Goal: Task Accomplishment & Management: Manage account settings

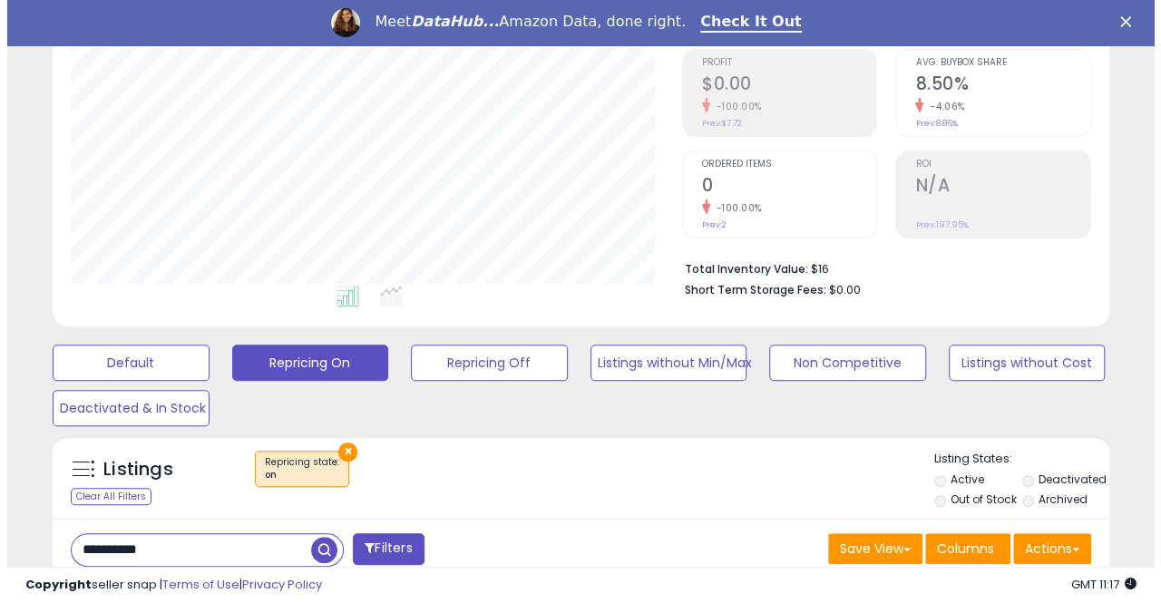
scroll to position [363, 0]
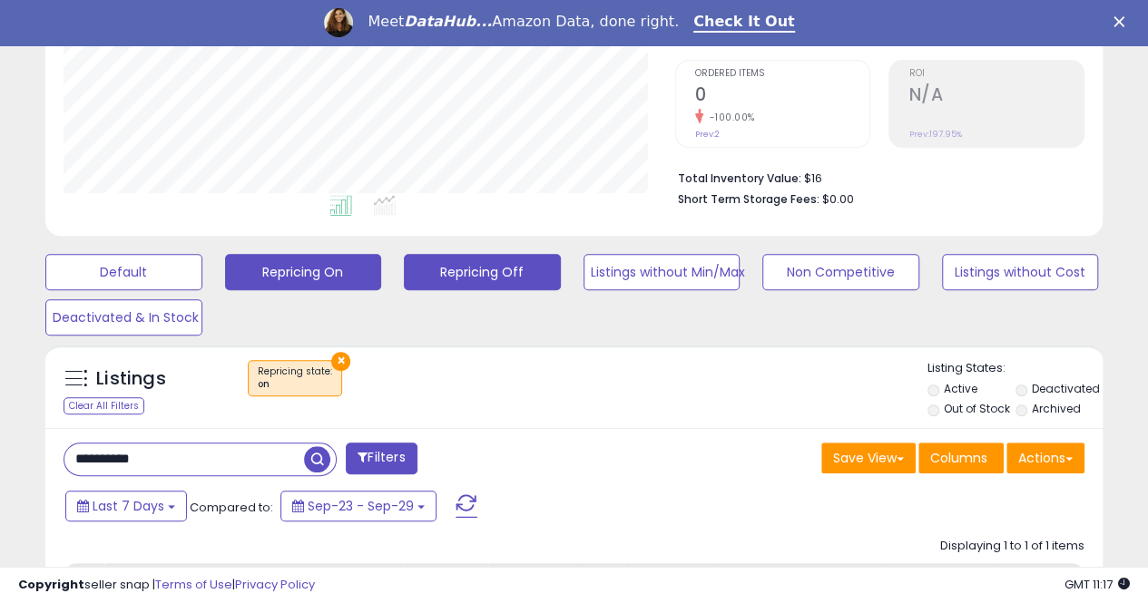
click at [448, 272] on button "Repricing Off" at bounding box center [482, 272] width 157 height 36
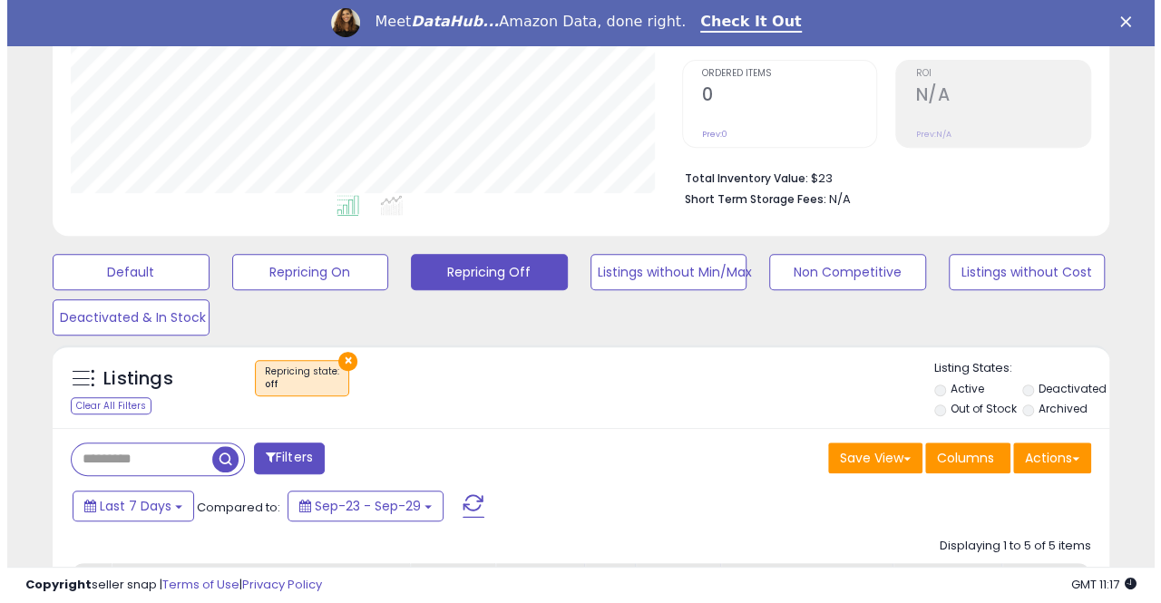
scroll to position [372, 611]
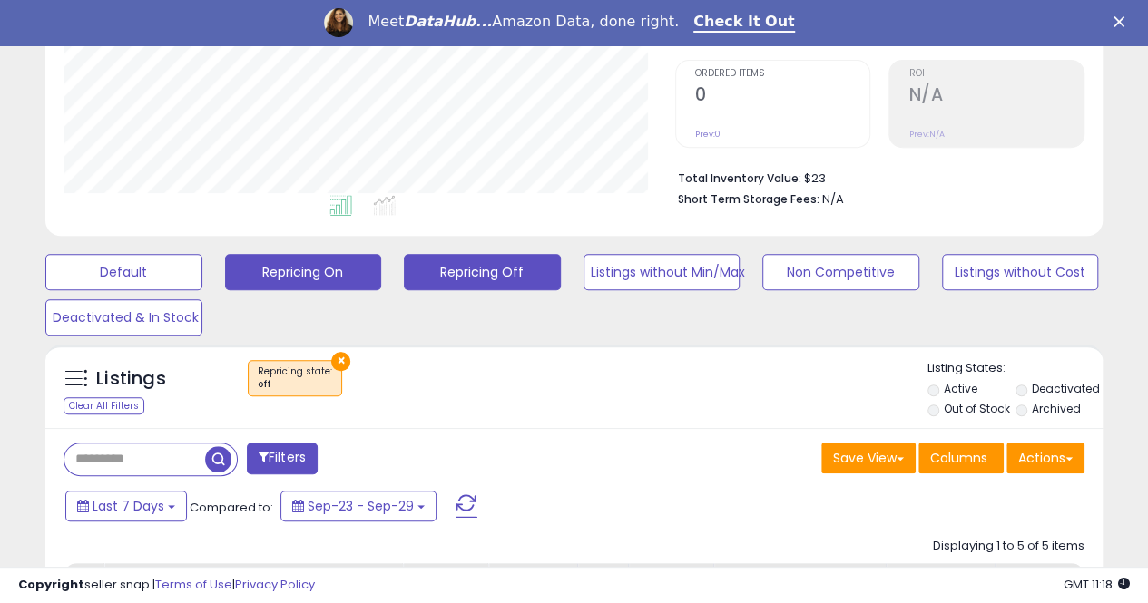
click at [334, 269] on button "Repricing On" at bounding box center [303, 272] width 157 height 36
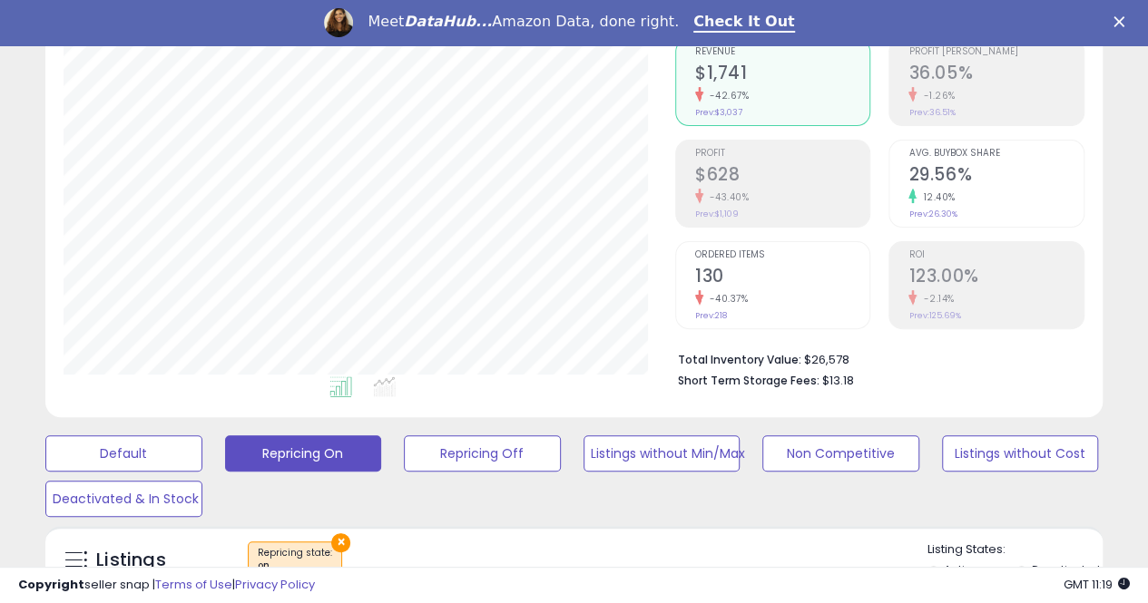
scroll to position [91, 0]
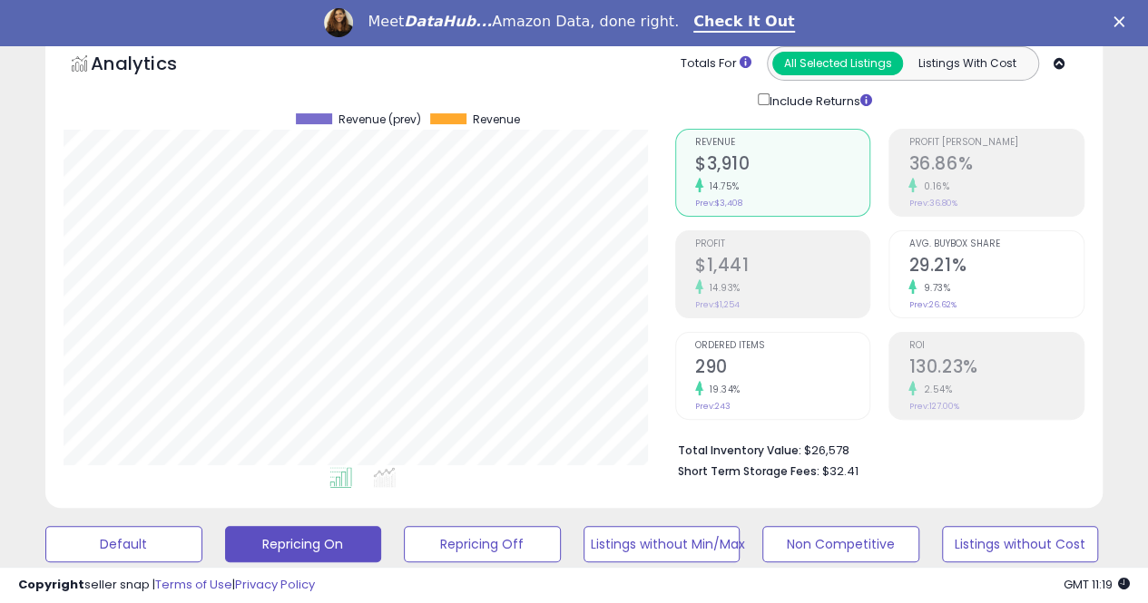
scroll to position [372, 611]
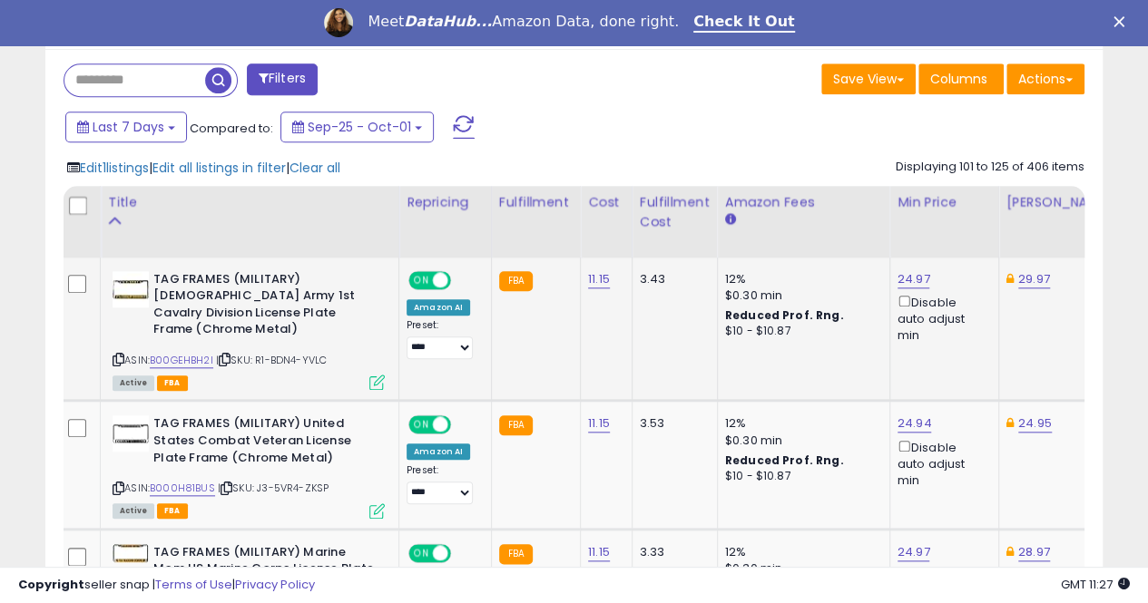
scroll to position [747, 0]
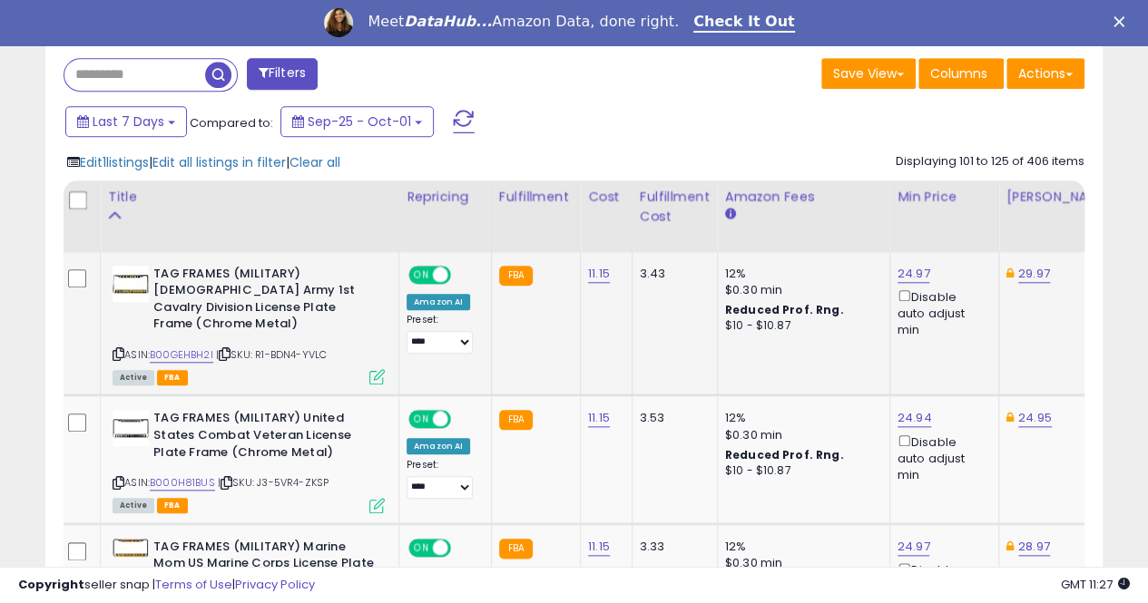
click at [187, 347] on link "B00GEHBH2I" at bounding box center [182, 354] width 64 height 15
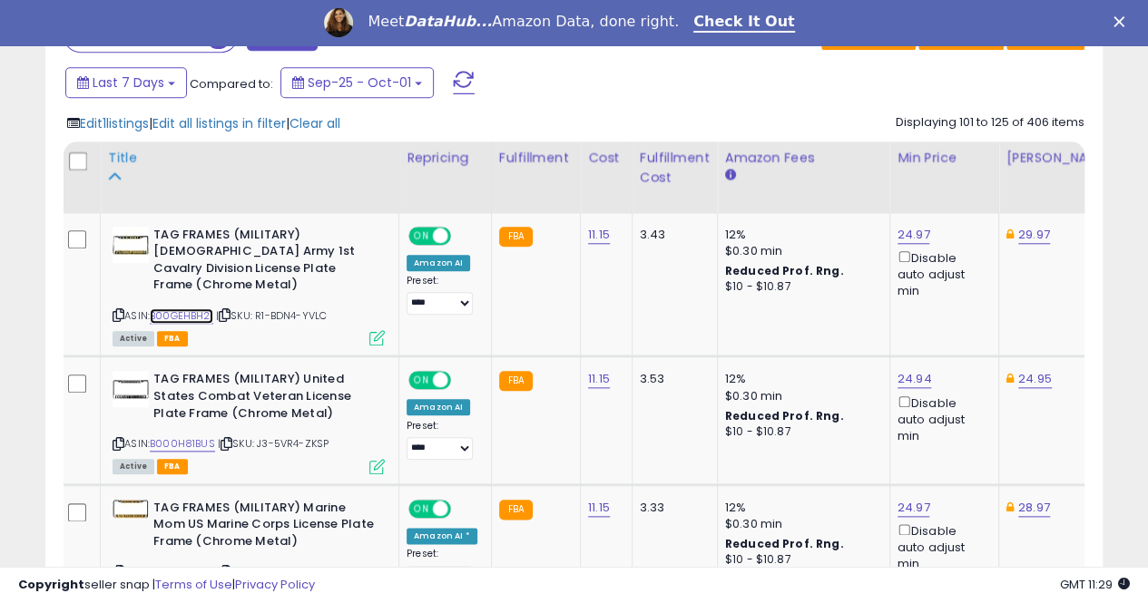
scroll to position [838, 0]
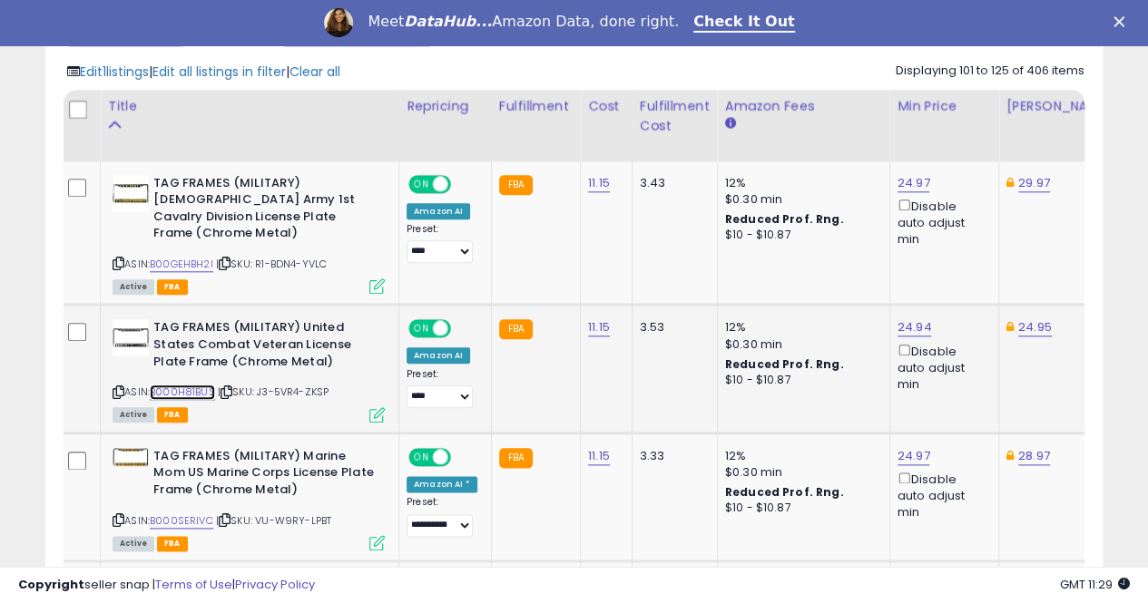
click at [199, 385] on link "B000H81BUS" at bounding box center [182, 392] width 65 height 15
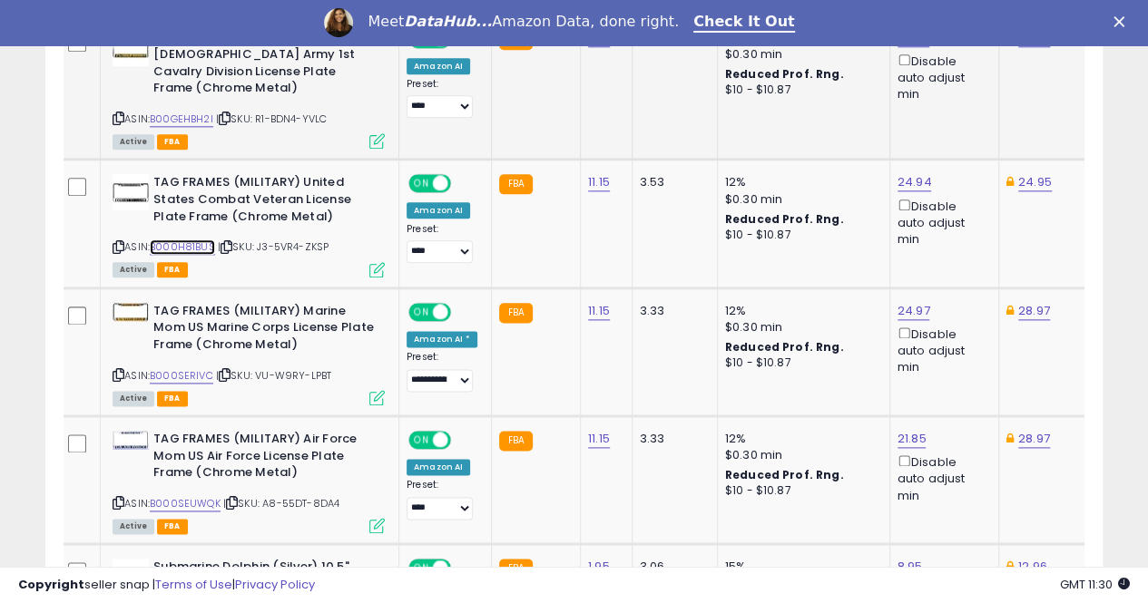
scroll to position [1020, 0]
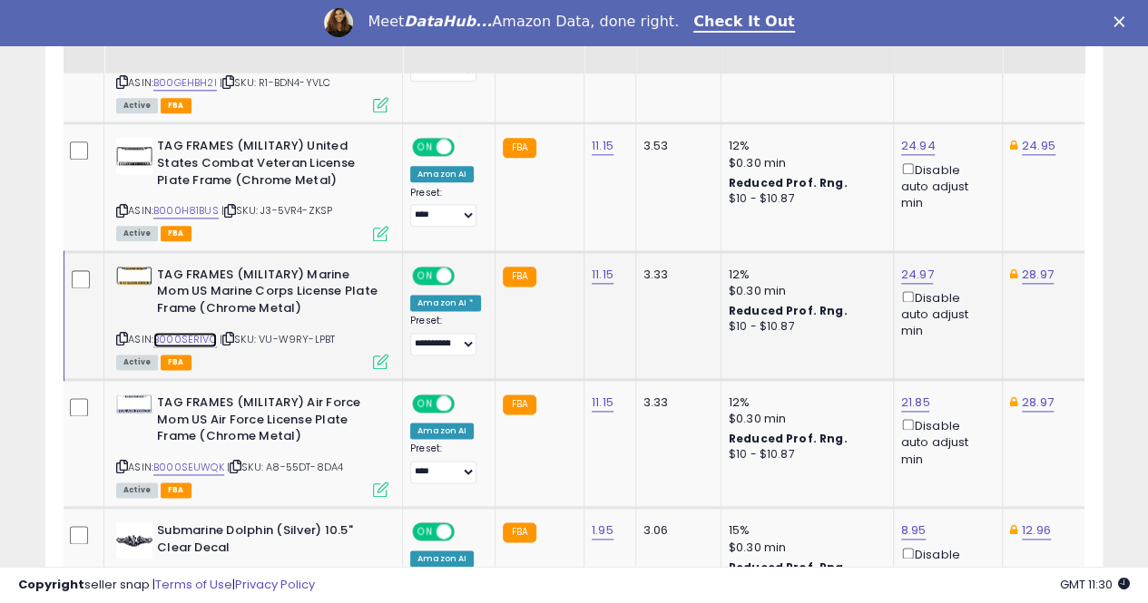
click at [194, 332] on link "B000SERIVC" at bounding box center [185, 339] width 64 height 15
click at [195, 460] on link "B000SEUWQK" at bounding box center [188, 467] width 71 height 15
click at [916, 394] on link "21.85" at bounding box center [915, 403] width 29 height 18
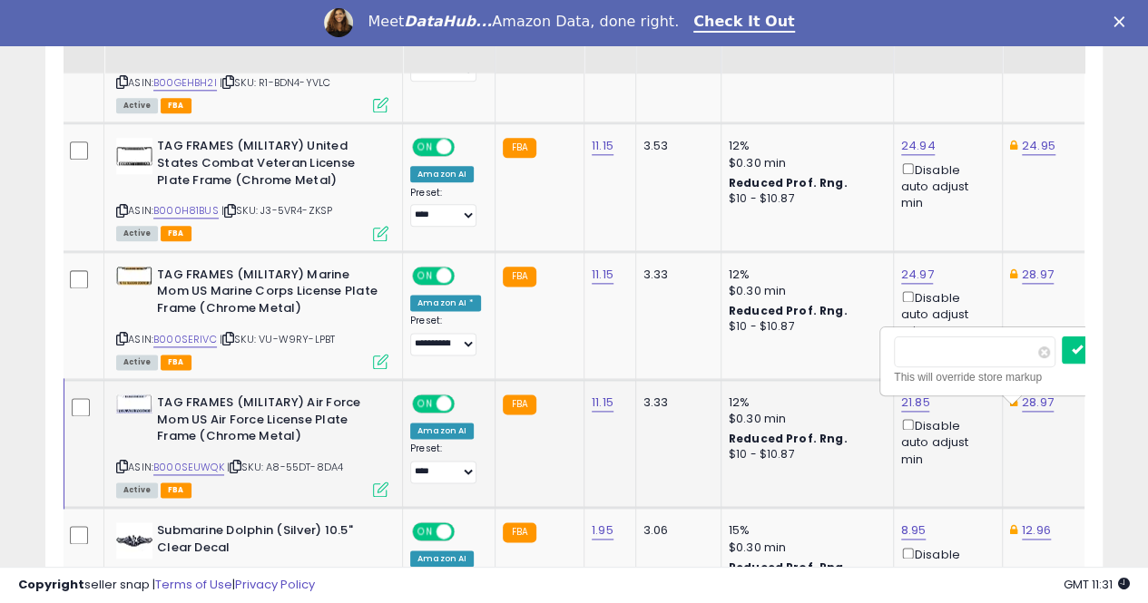
scroll to position [0, 7]
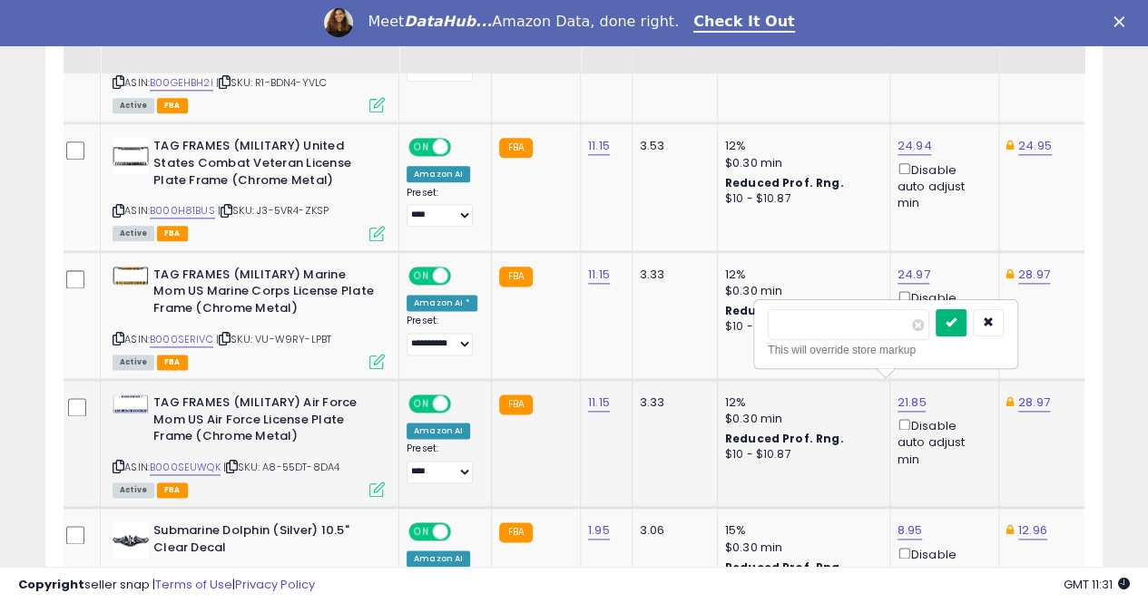
type input "*****"
click at [966, 311] on button "submit" at bounding box center [950, 322] width 31 height 27
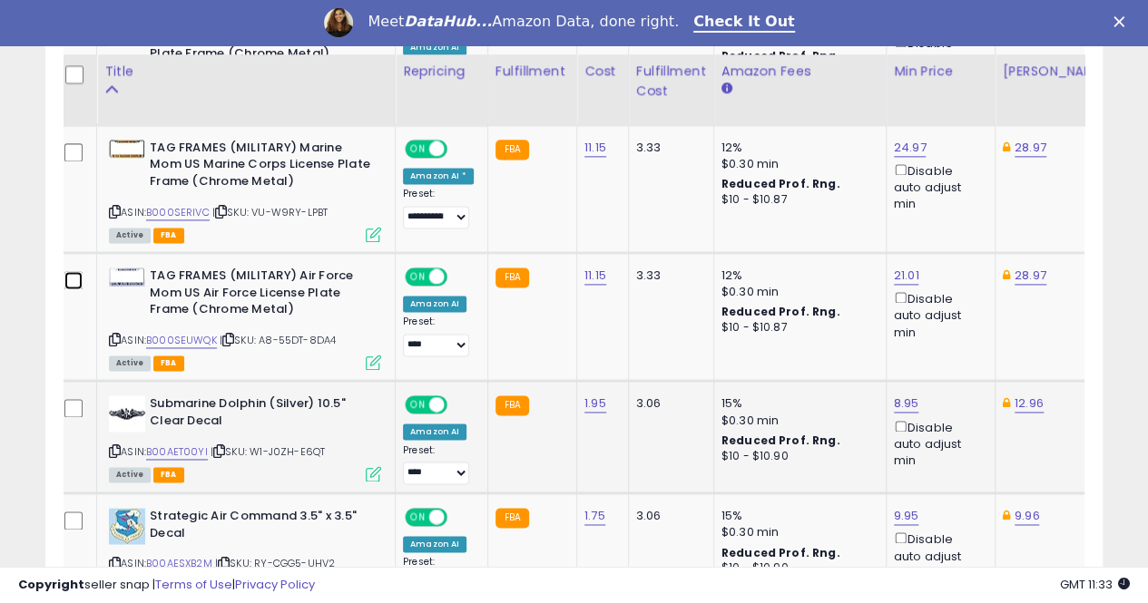
scroll to position [1201, 0]
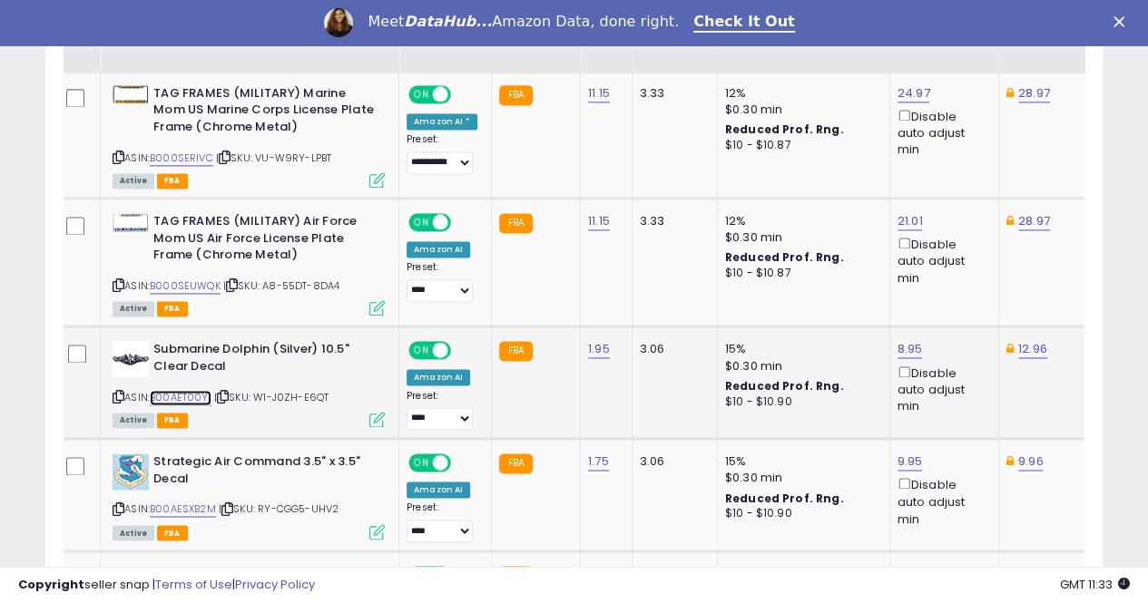
click at [196, 390] on link "B00AET00YI" at bounding box center [181, 397] width 62 height 15
click at [194, 502] on link "B00AESXB2M" at bounding box center [183, 509] width 66 height 15
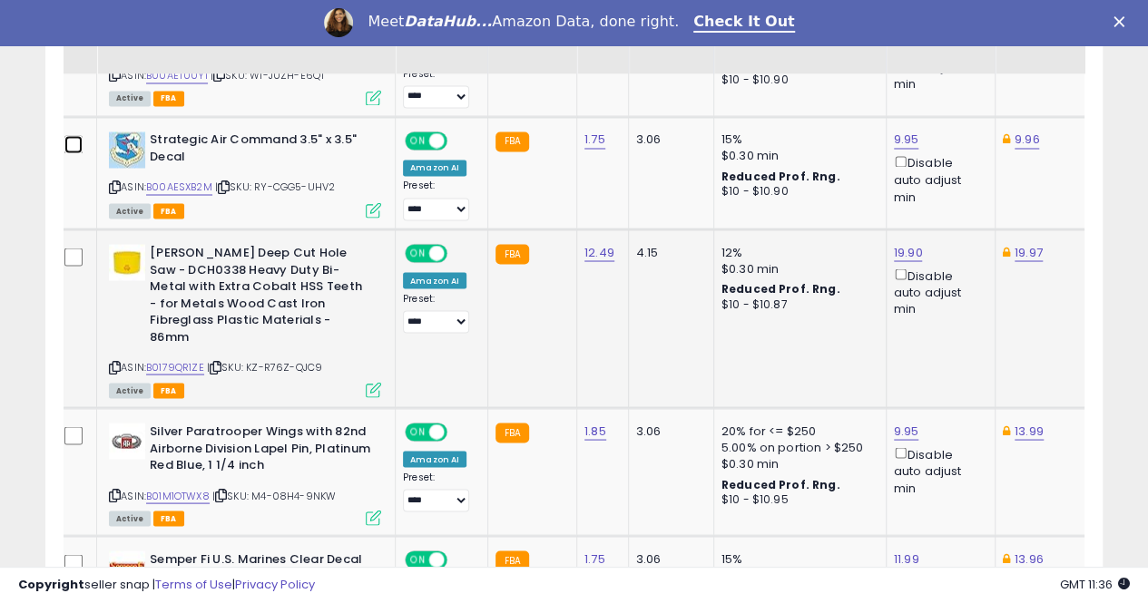
scroll to position [1564, 0]
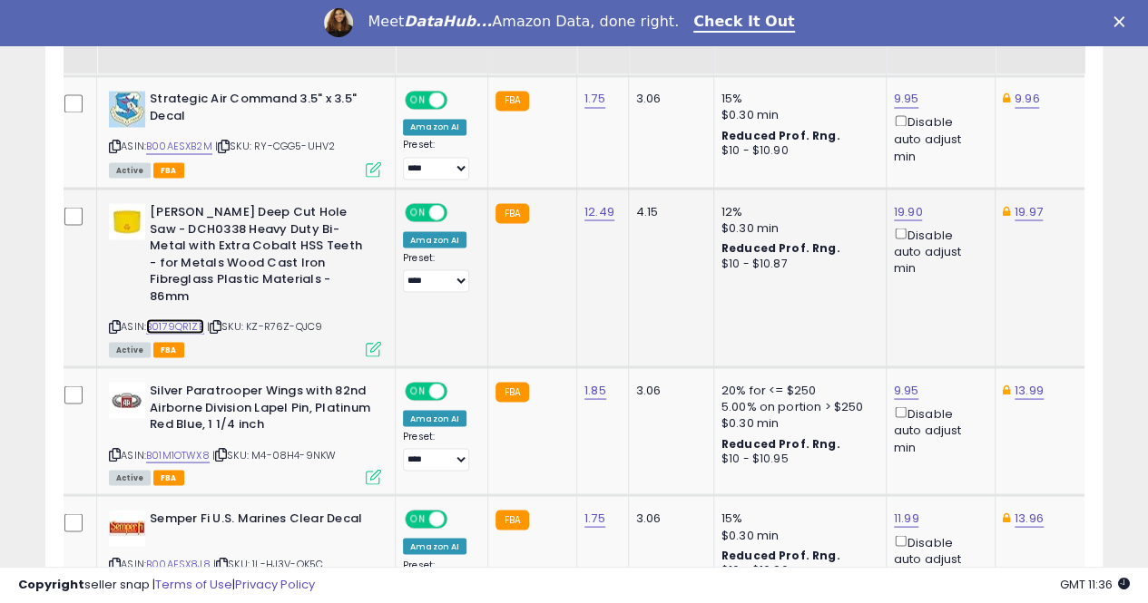
click at [191, 318] on link "B0179QR1ZE" at bounding box center [175, 325] width 58 height 15
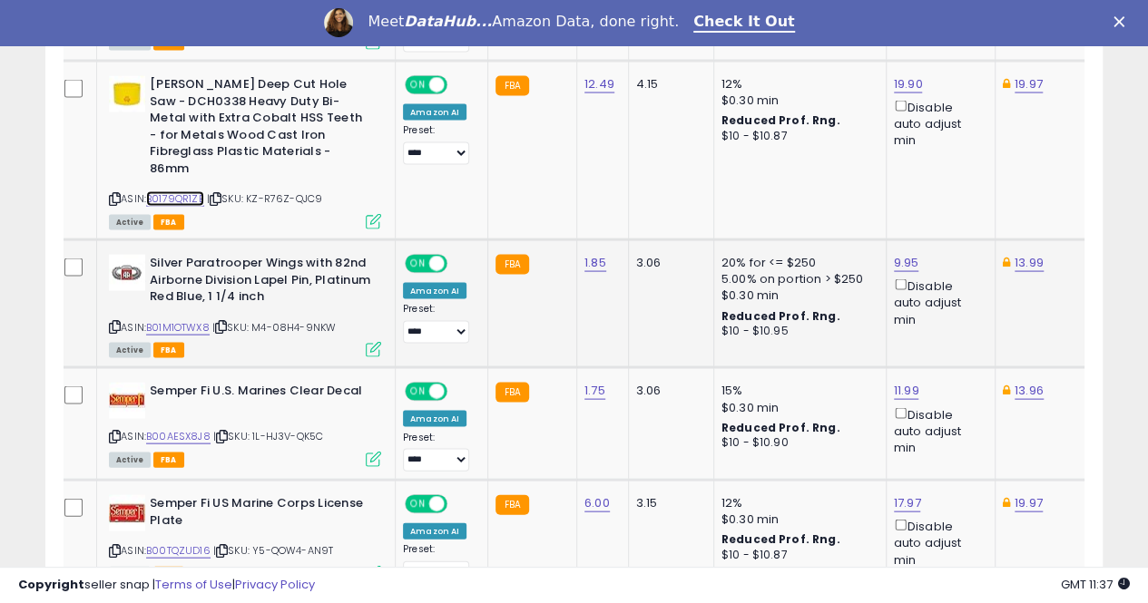
scroll to position [1655, 0]
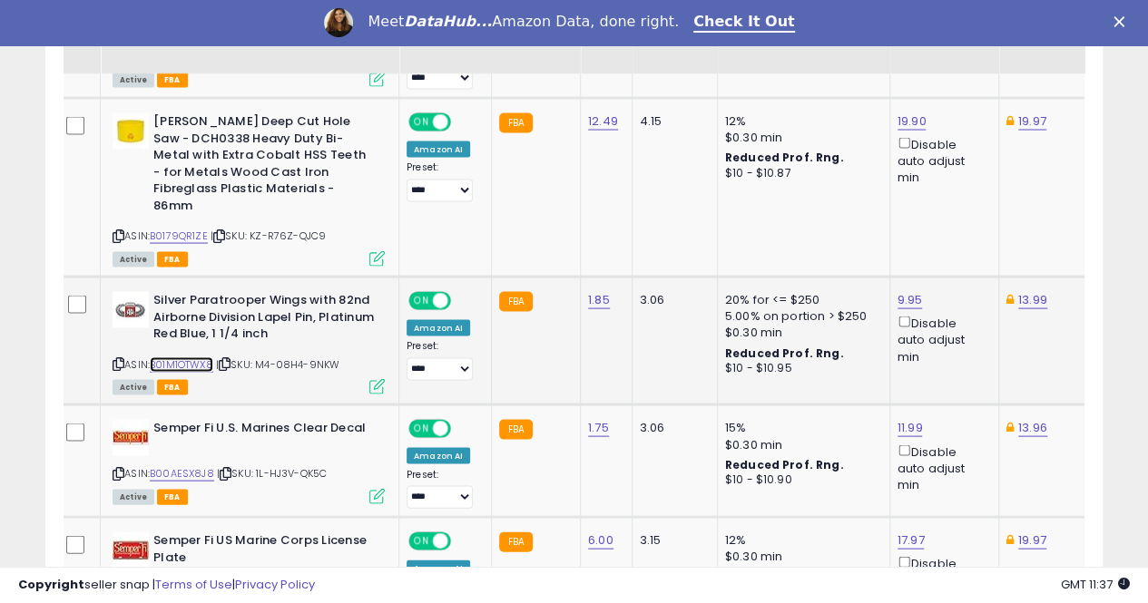
click at [193, 357] on link "B01M1OTWX8" at bounding box center [182, 364] width 64 height 15
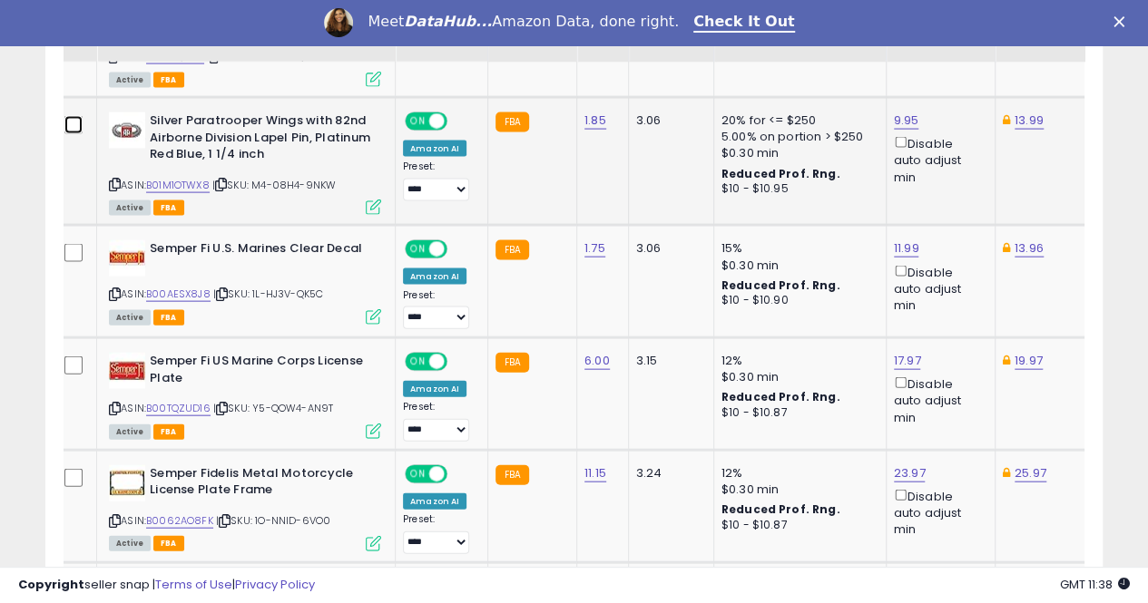
scroll to position [1836, 0]
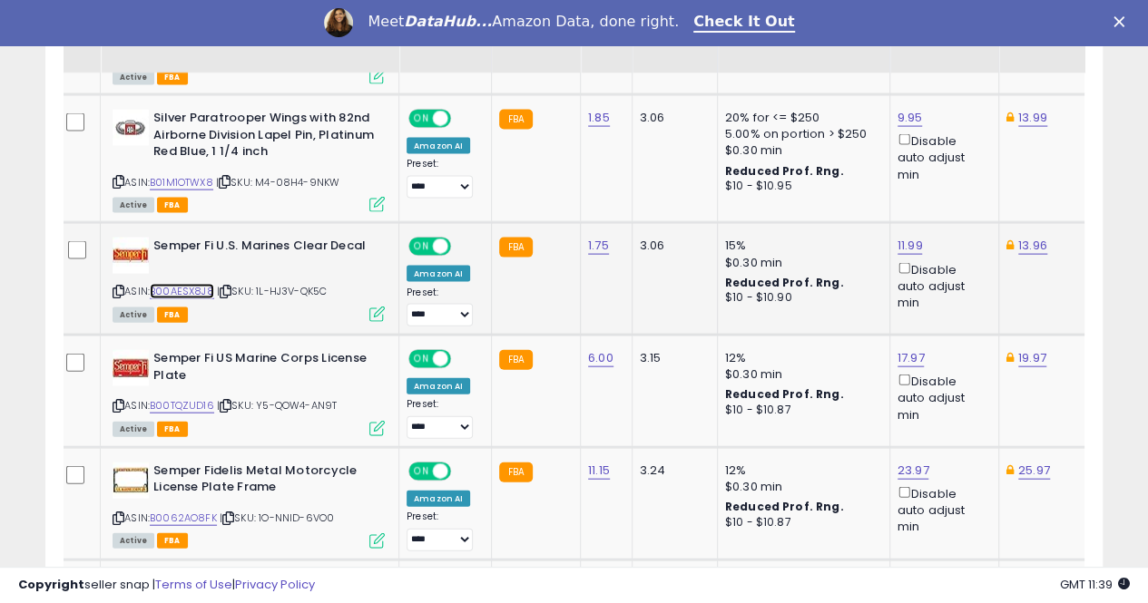
click at [181, 284] on link "B00AESX8J8" at bounding box center [182, 291] width 64 height 15
click at [193, 398] on link "B00TQZUD16" at bounding box center [182, 405] width 64 height 15
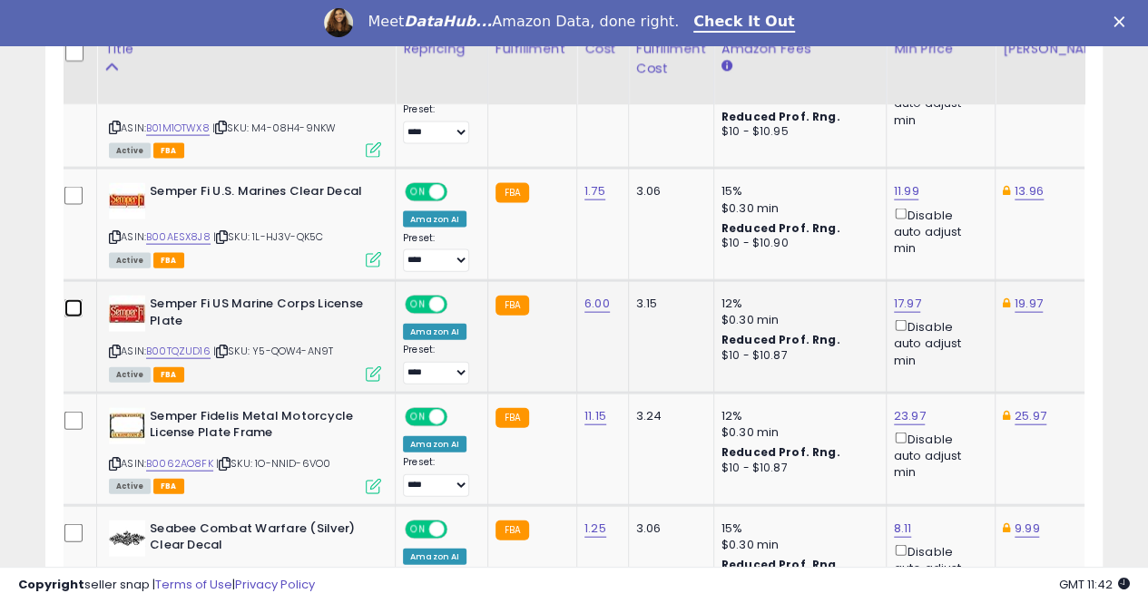
scroll to position [1927, 0]
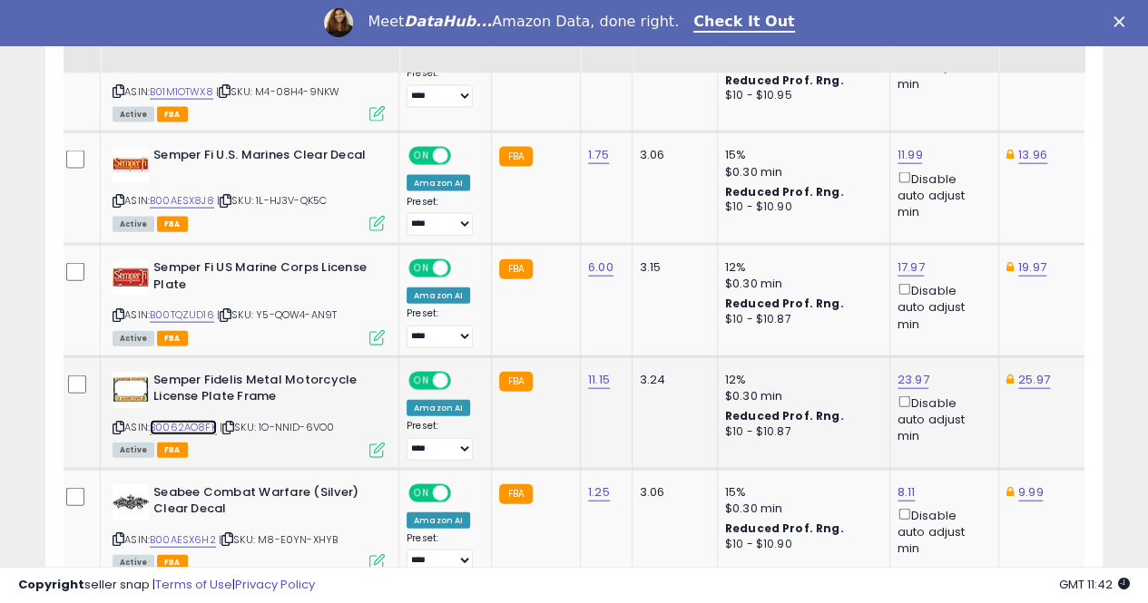
click at [195, 420] on link "B0062AO8FK" at bounding box center [183, 427] width 67 height 15
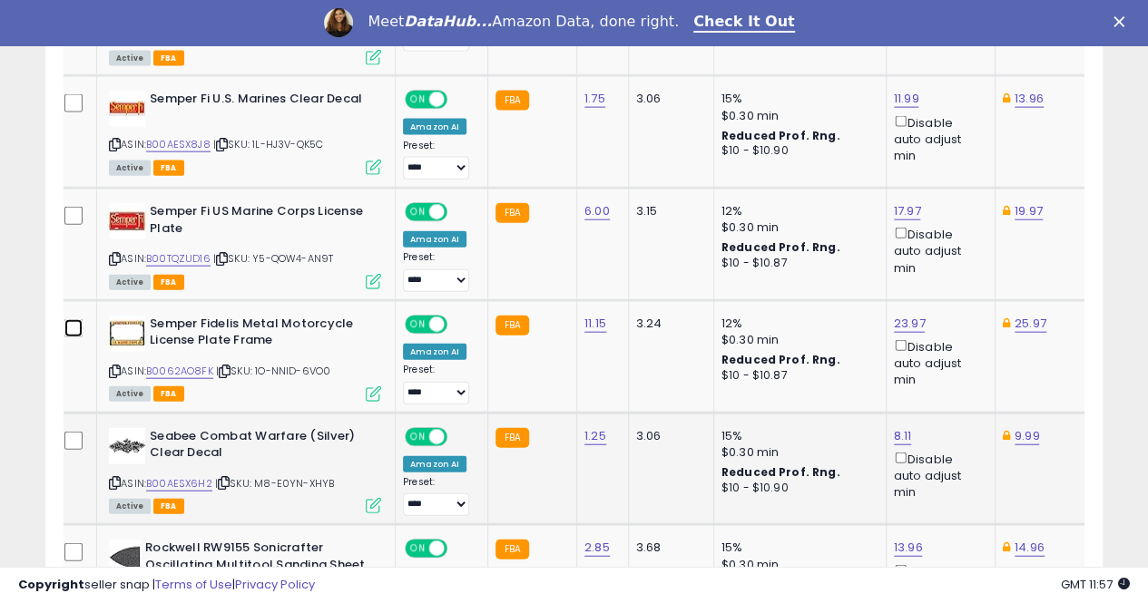
scroll to position [2018, 0]
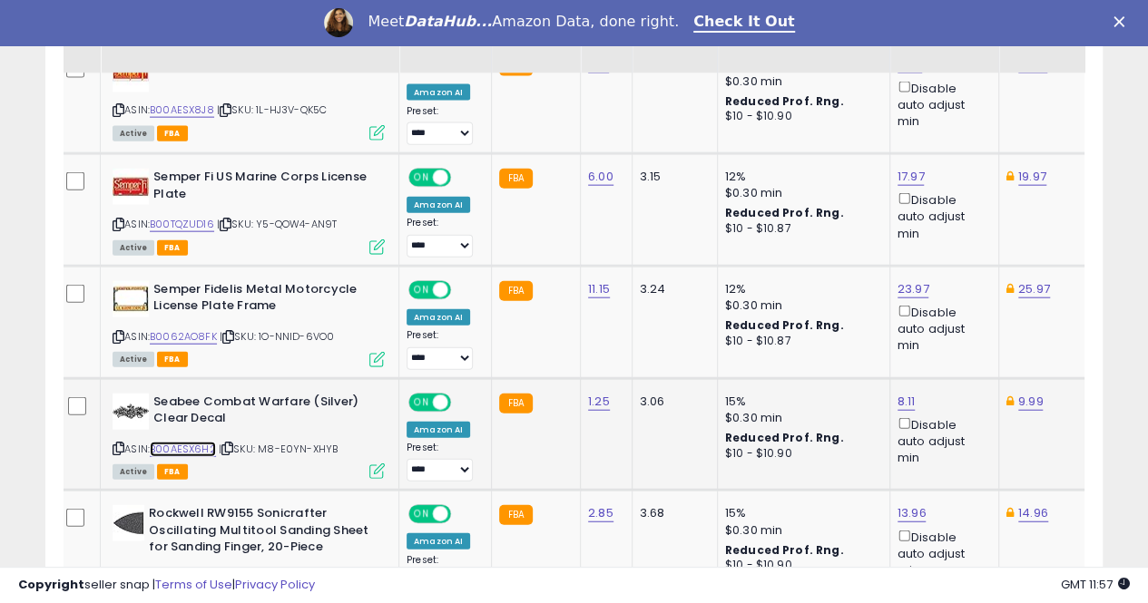
click at [177, 442] on link "B00AESX6H2" at bounding box center [183, 449] width 66 height 15
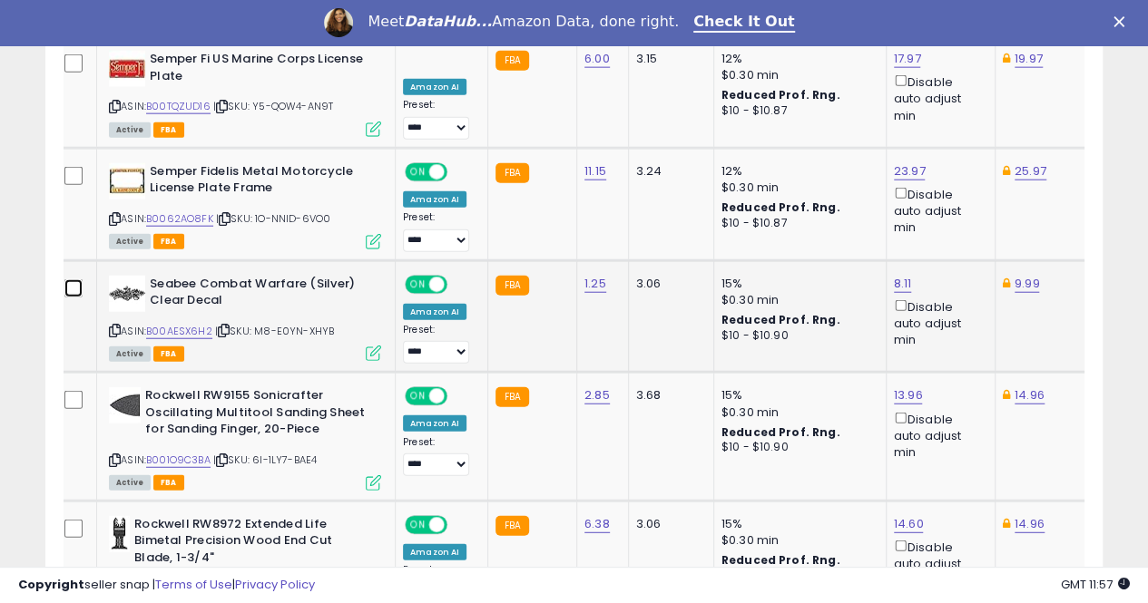
scroll to position [2199, 0]
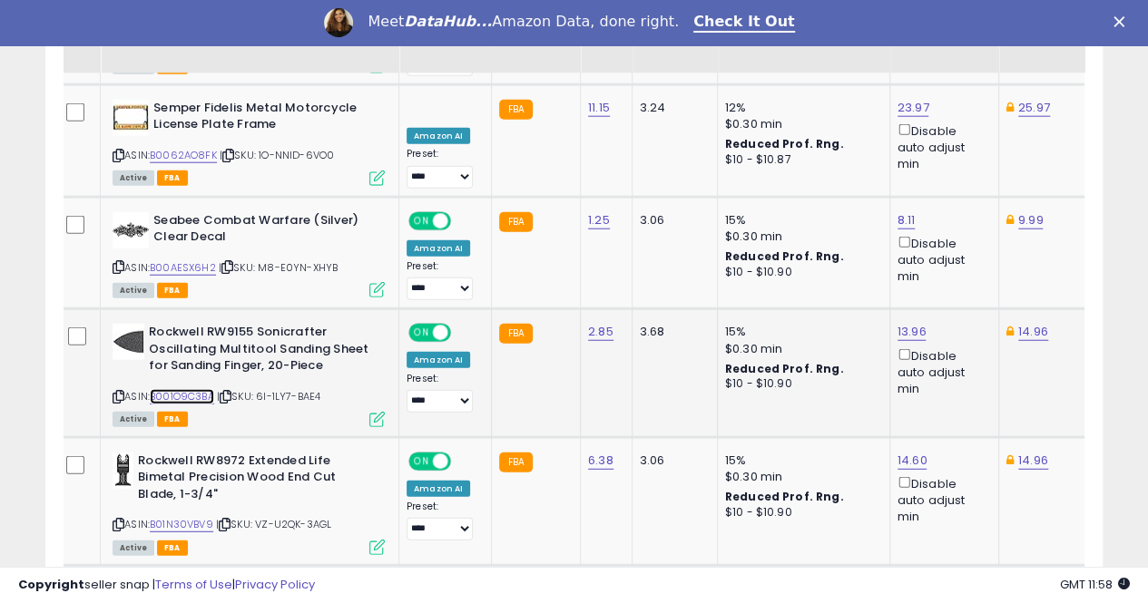
click at [189, 389] on link "B001O9C3BA" at bounding box center [182, 396] width 64 height 15
click at [181, 517] on link "B01N30VBV9" at bounding box center [182, 524] width 64 height 15
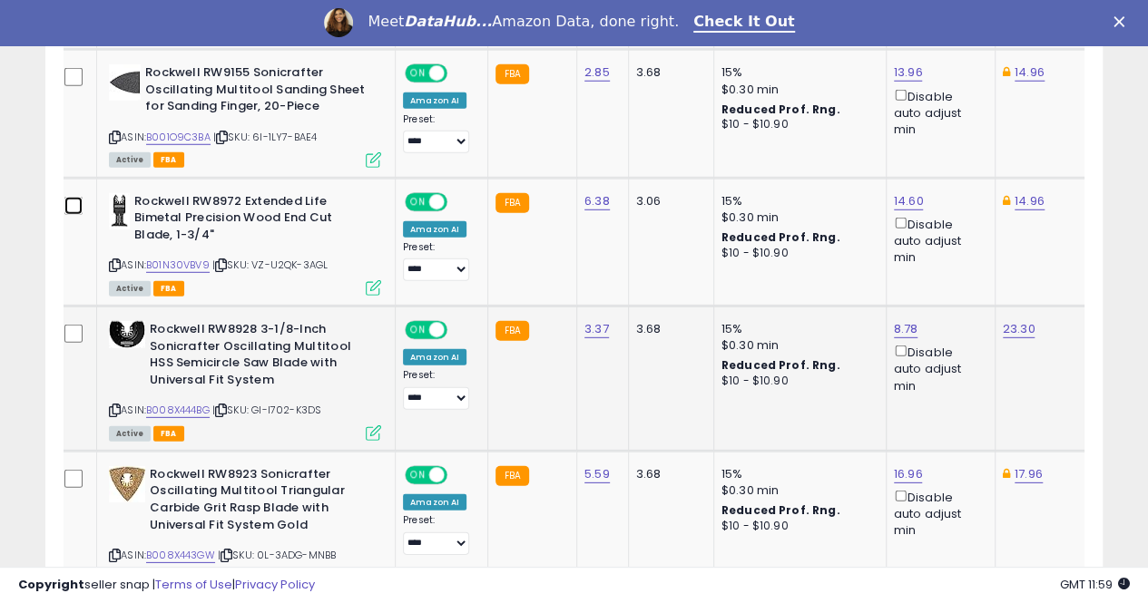
scroll to position [2471, 0]
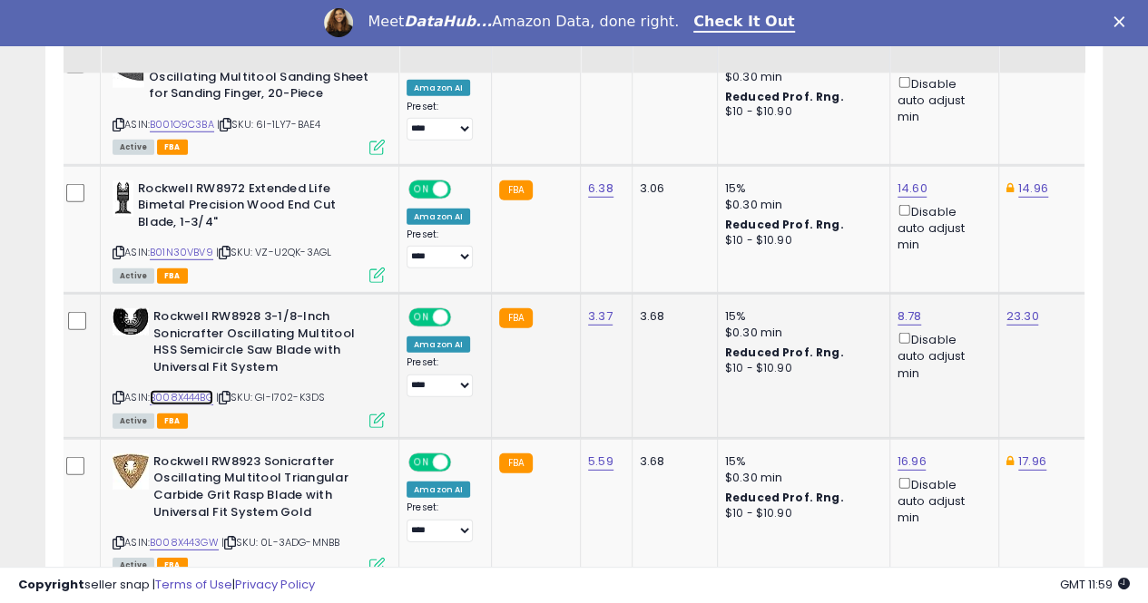
click at [179, 390] on link "B008X444BG" at bounding box center [182, 397] width 64 height 15
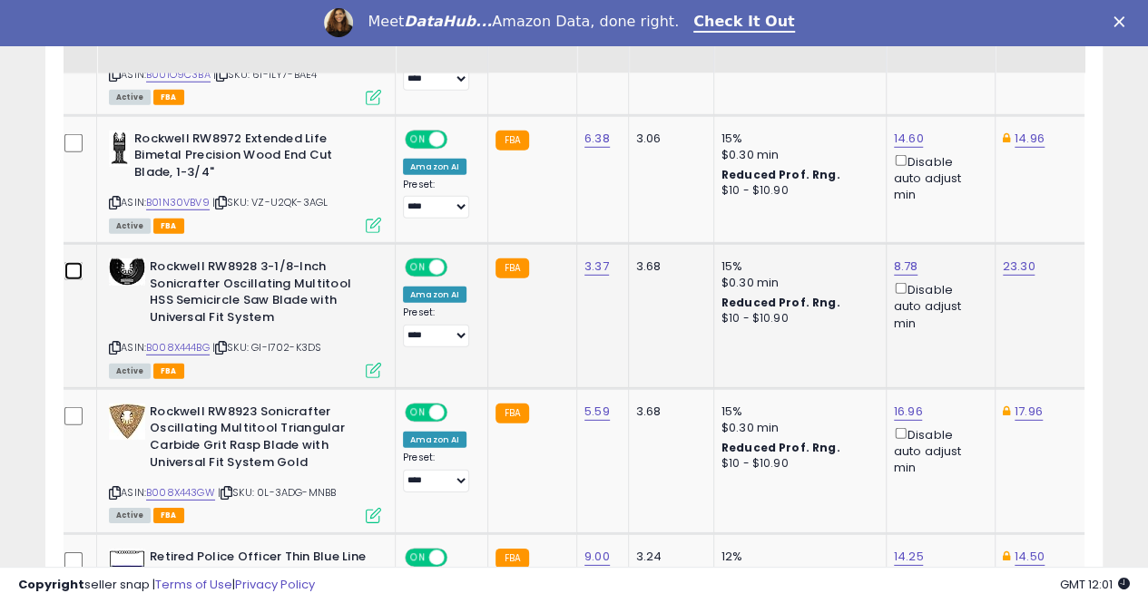
scroll to position [2562, 0]
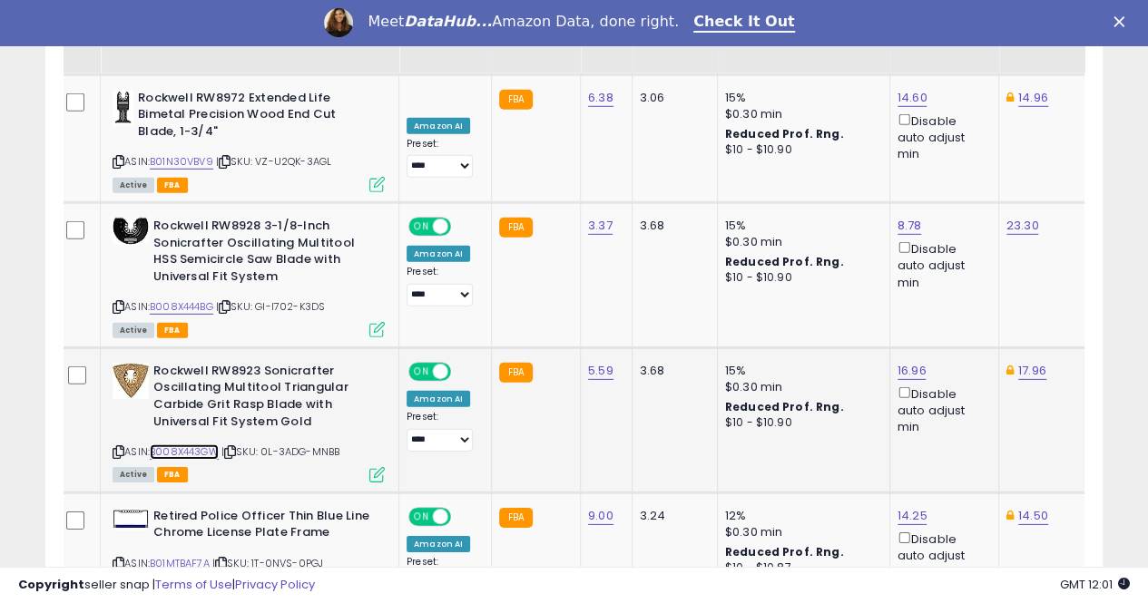
click at [191, 445] on link "B008X443GW" at bounding box center [184, 452] width 69 height 15
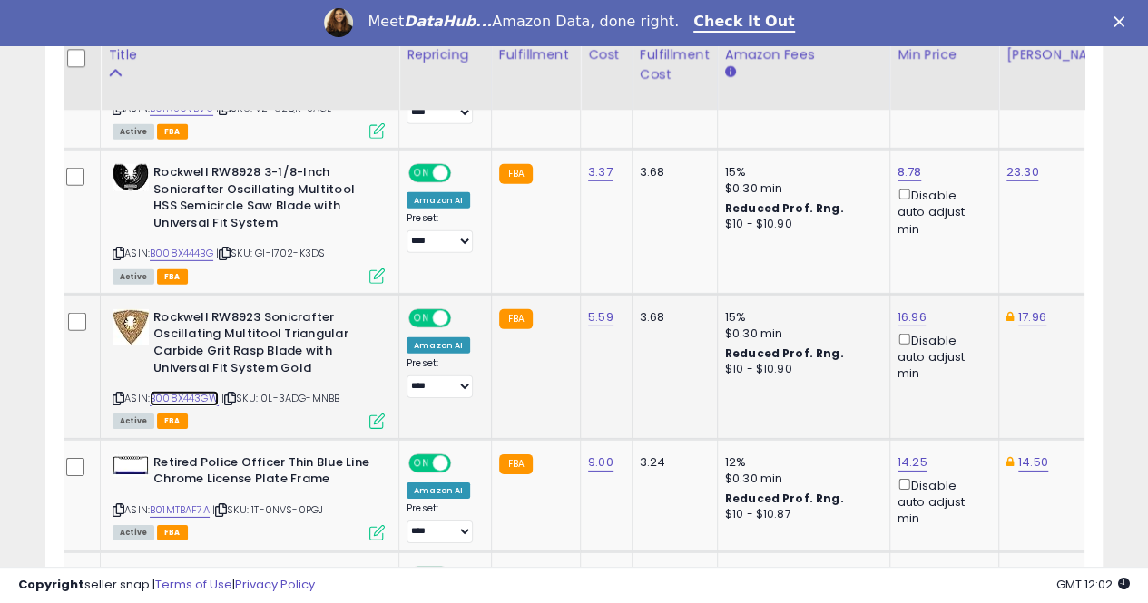
scroll to position [2653, 0]
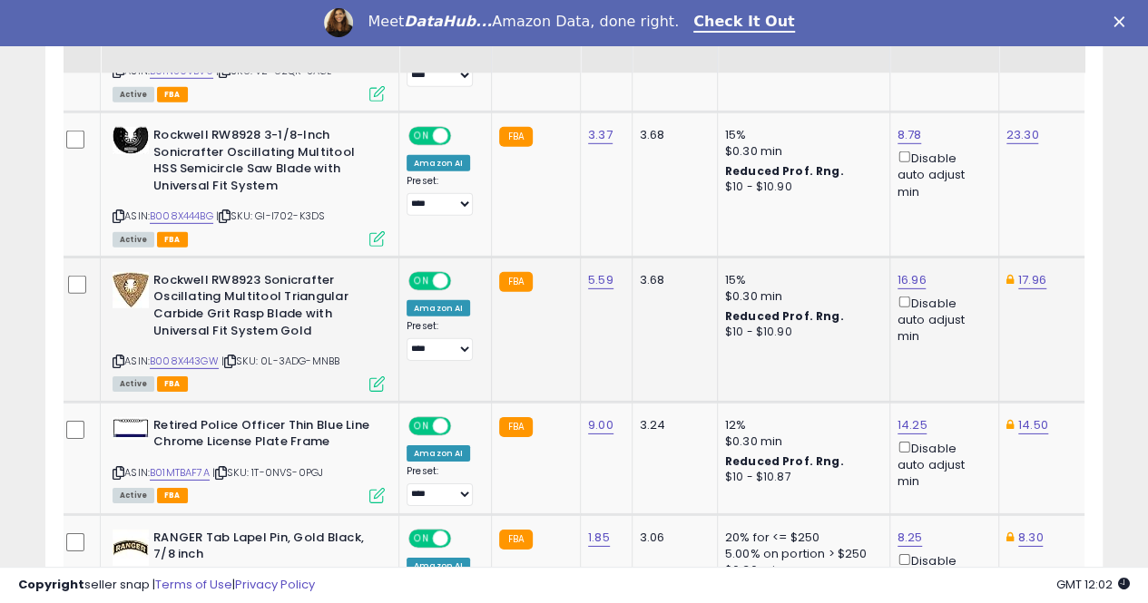
click at [69, 257] on td at bounding box center [80, 329] width 42 height 145
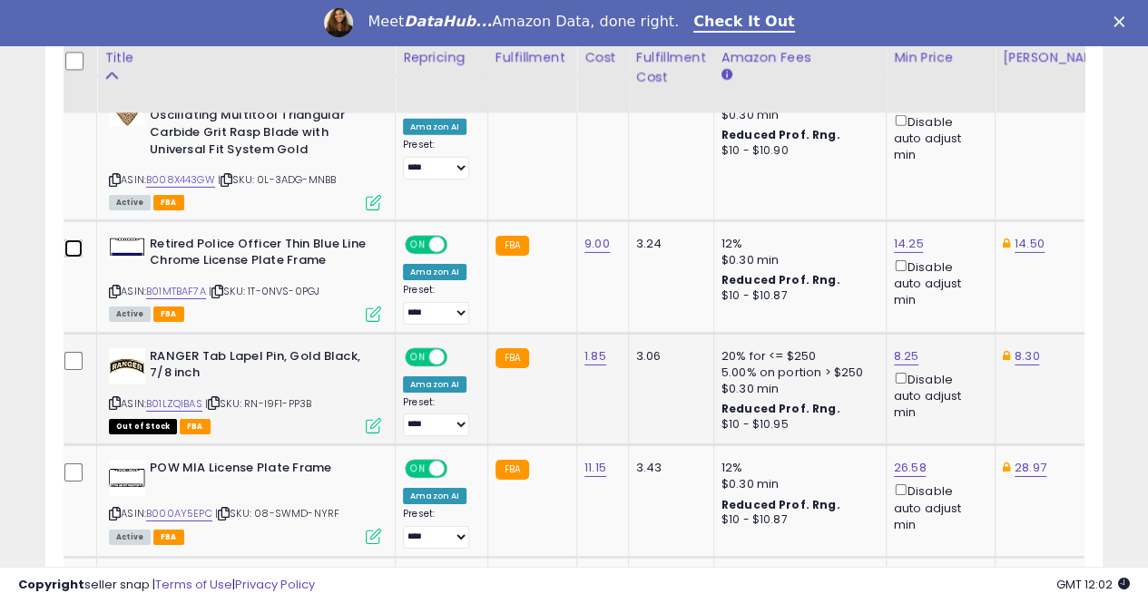
scroll to position [2925, 0]
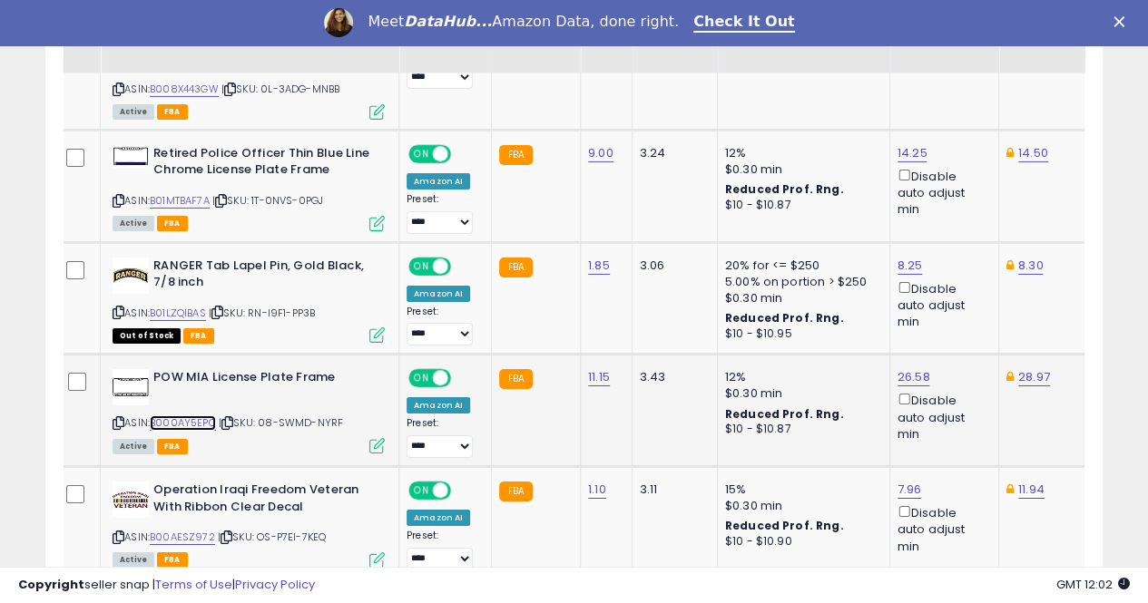
click at [178, 415] on link "B000AY5EPC" at bounding box center [183, 422] width 66 height 15
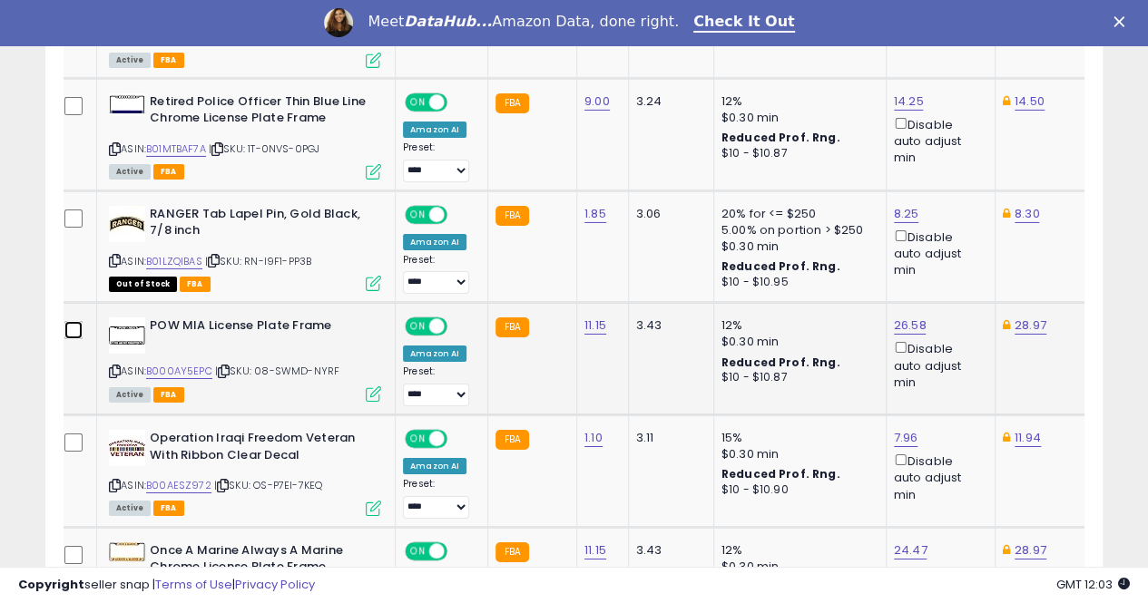
scroll to position [3015, 0]
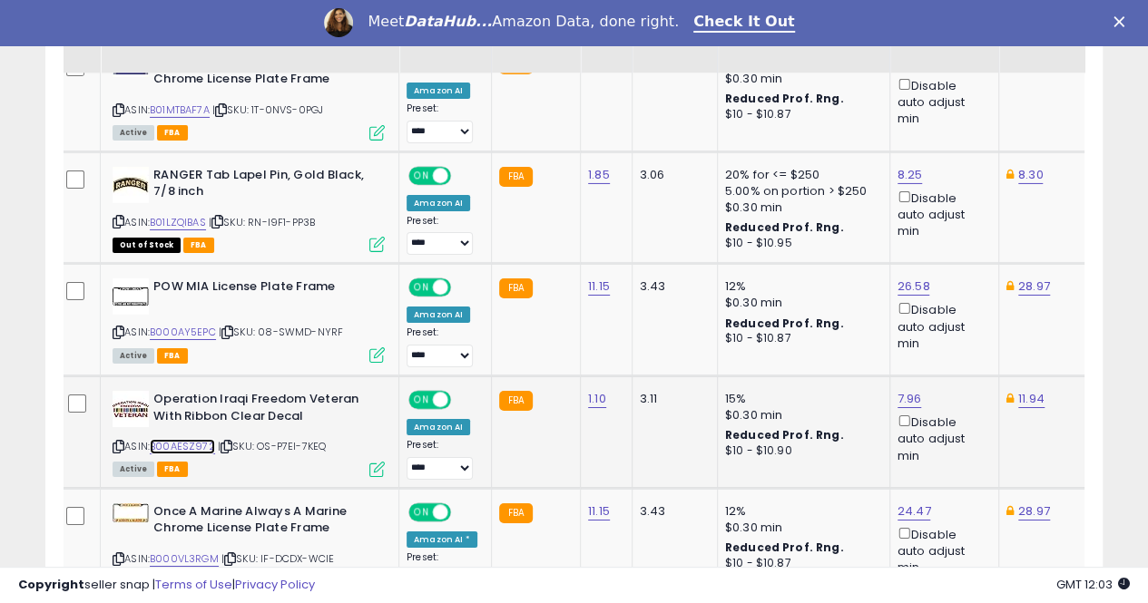
click at [192, 439] on link "B00AESZ972" at bounding box center [182, 446] width 65 height 15
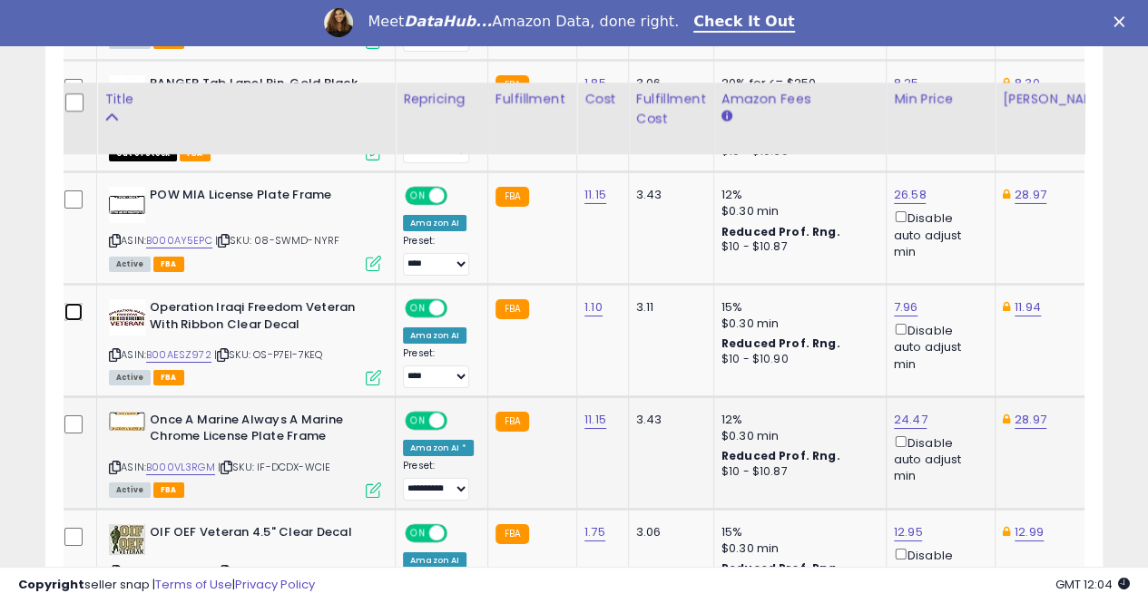
scroll to position [3197, 0]
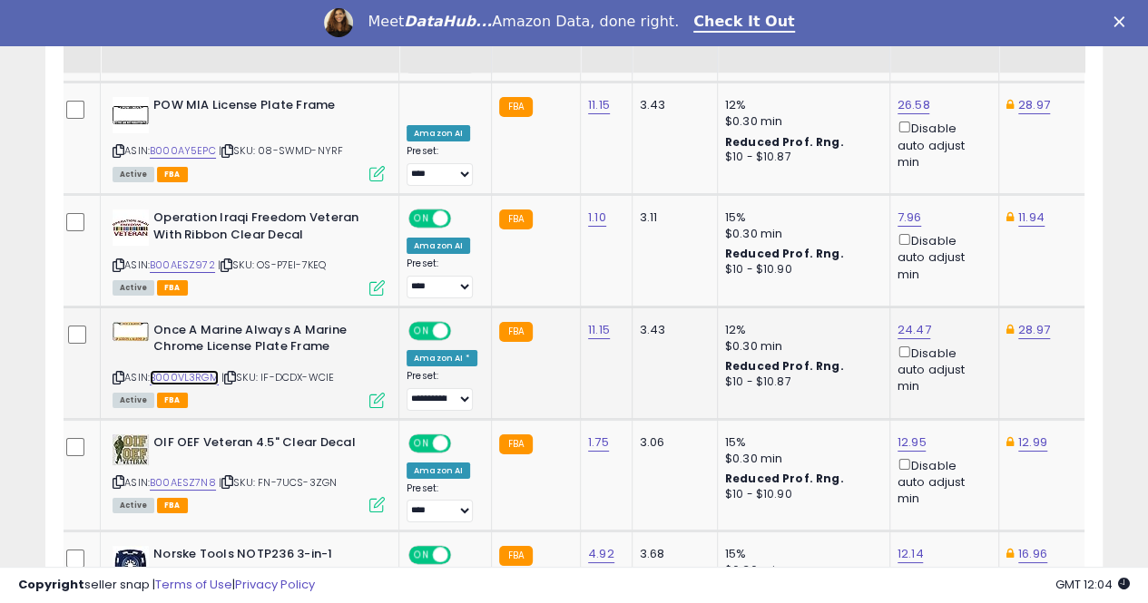
click at [187, 370] on link "B000VL3RGM" at bounding box center [184, 377] width 69 height 15
click at [187, 475] on link "B00AESZ7N8" at bounding box center [183, 482] width 66 height 15
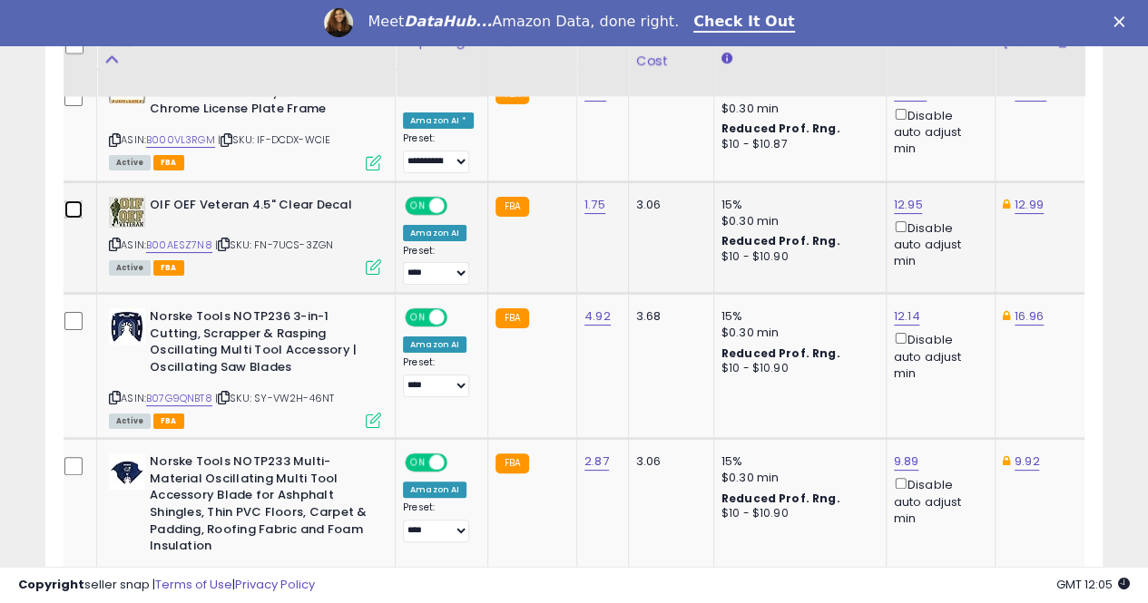
scroll to position [3469, 0]
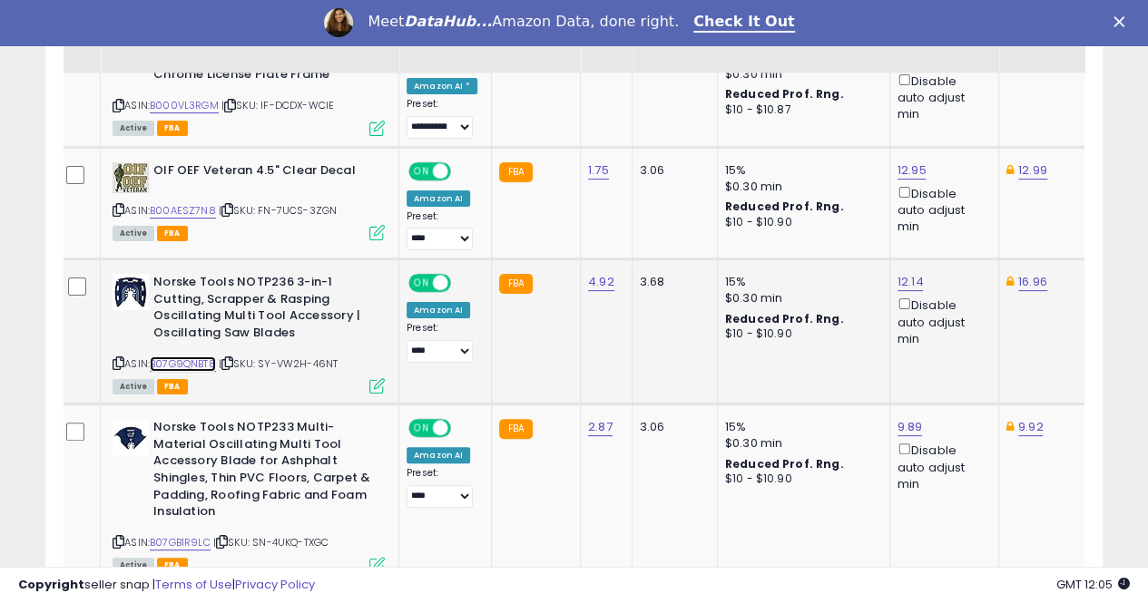
click at [186, 357] on link "B07G9QNBT8" at bounding box center [183, 364] width 66 height 15
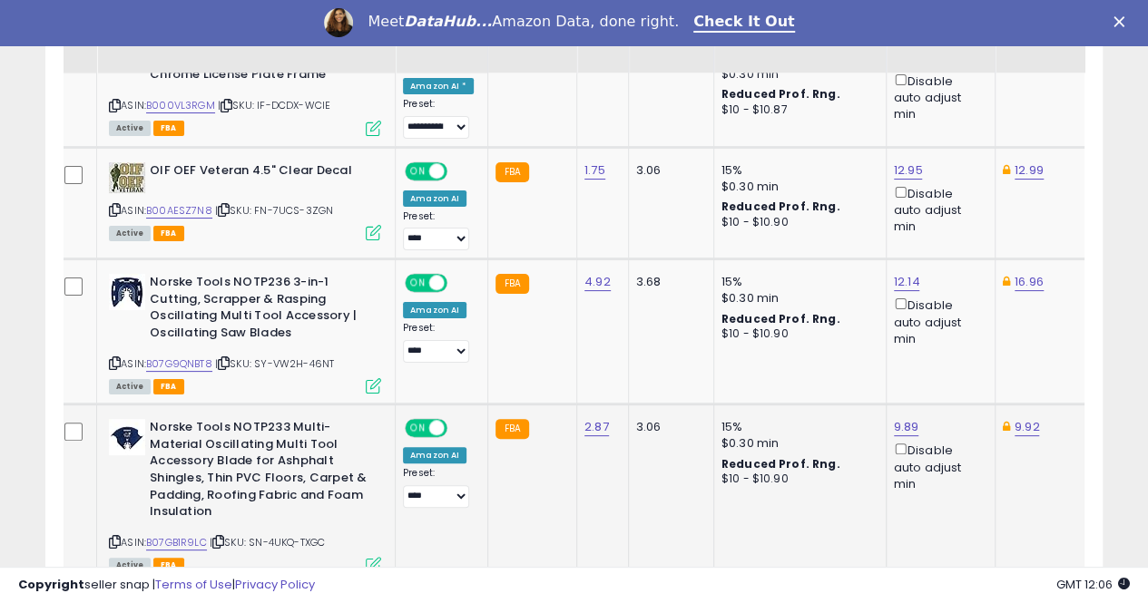
click at [74, 405] on td at bounding box center [77, 494] width 40 height 179
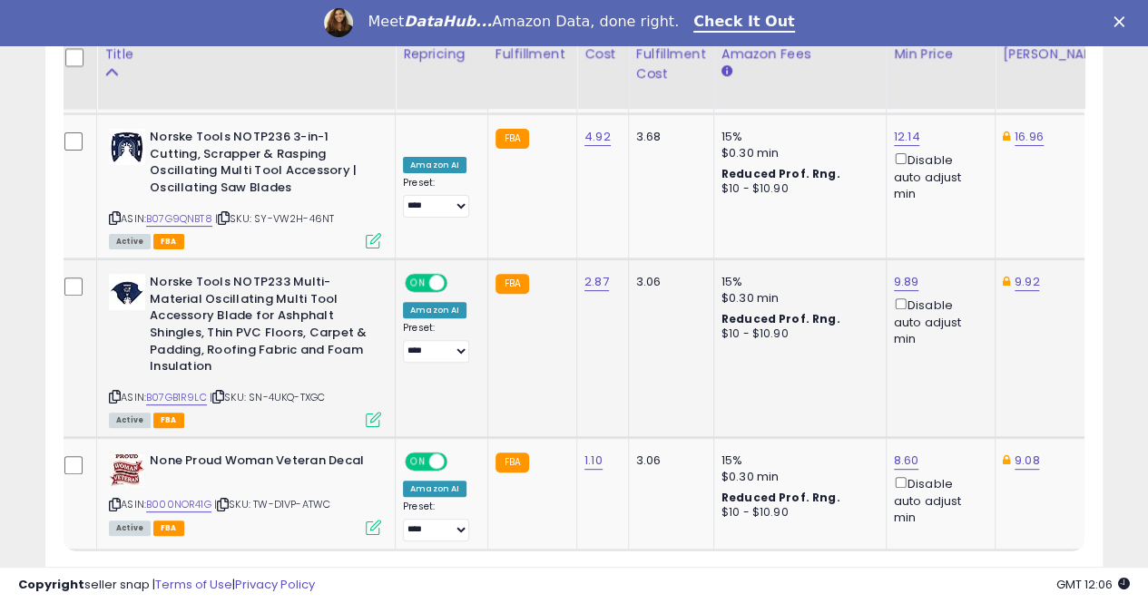
scroll to position [3650, 0]
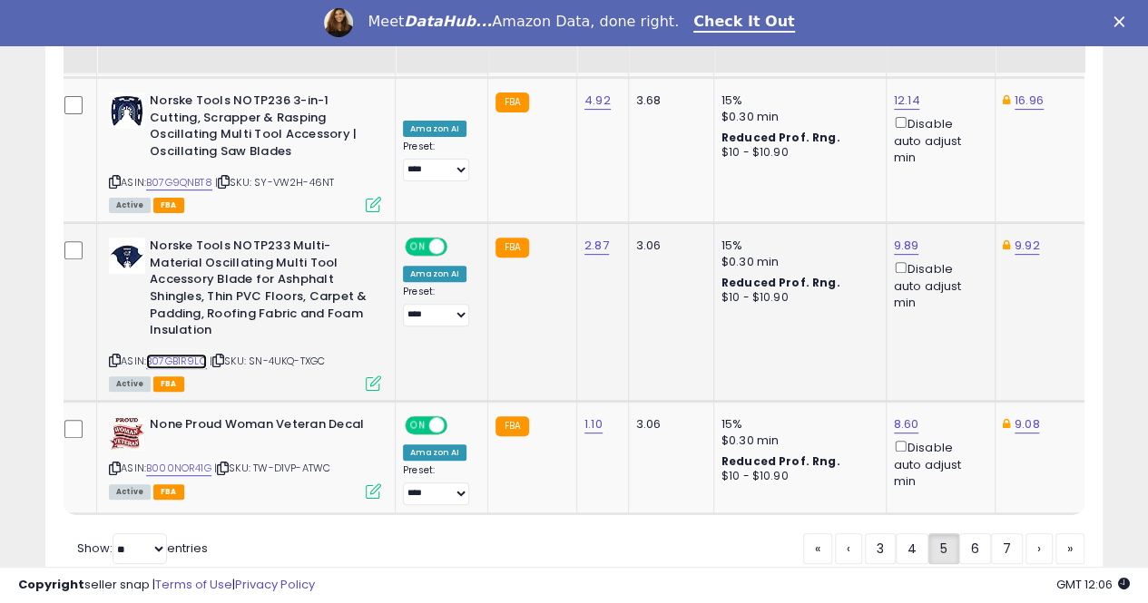
click at [186, 354] on link "B07GB1R9LC" at bounding box center [176, 361] width 61 height 15
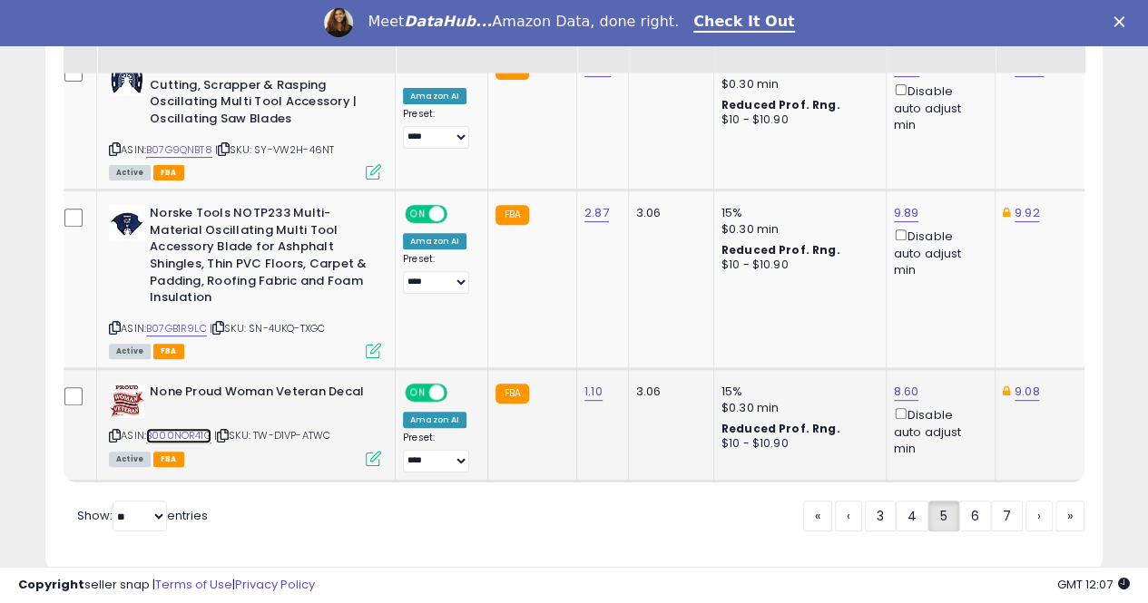
click at [176, 428] on link "B000NOR41G" at bounding box center [178, 435] width 65 height 15
click at [1018, 383] on link "9.08" at bounding box center [1026, 392] width 25 height 18
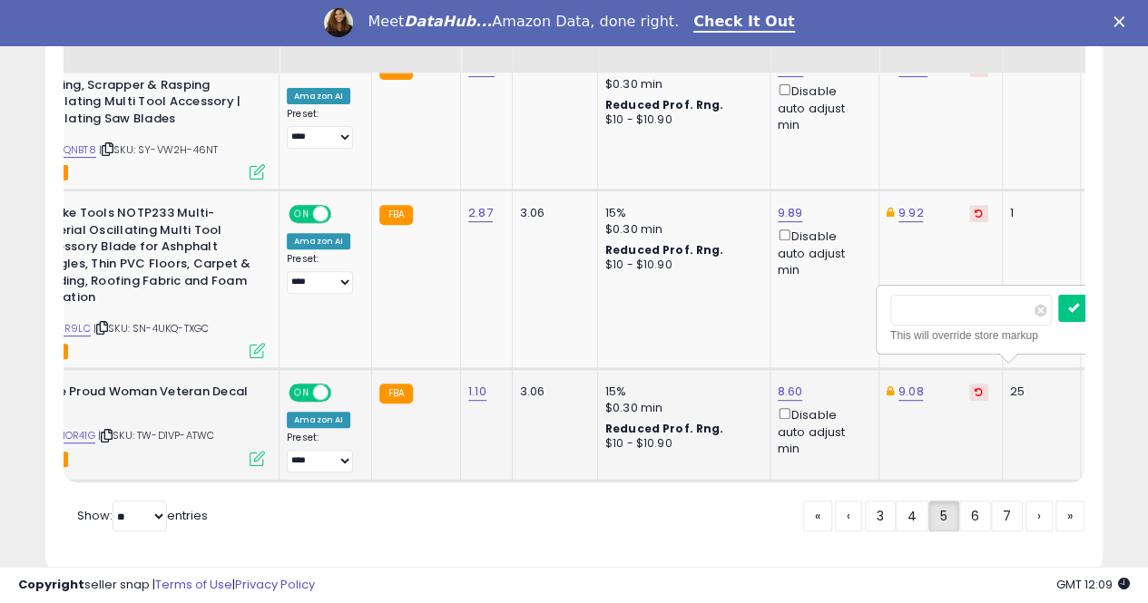
scroll to position [0, 123]
type input "*"
type input "****"
click at [956, 279] on icon "submit" at bounding box center [950, 280] width 11 height 11
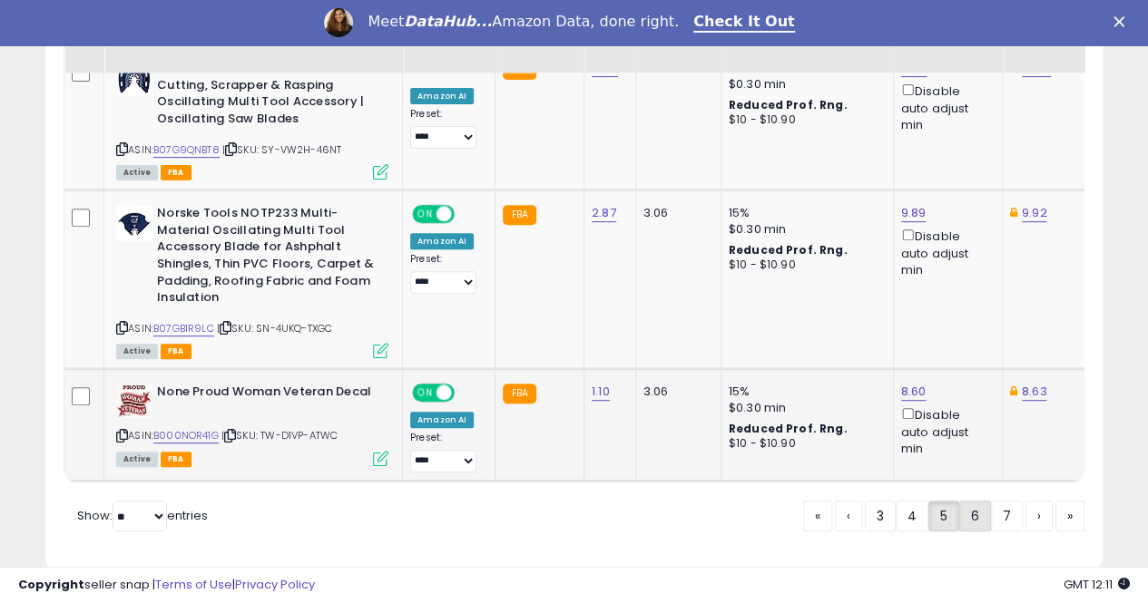
click at [972, 501] on link "6" at bounding box center [975, 516] width 32 height 31
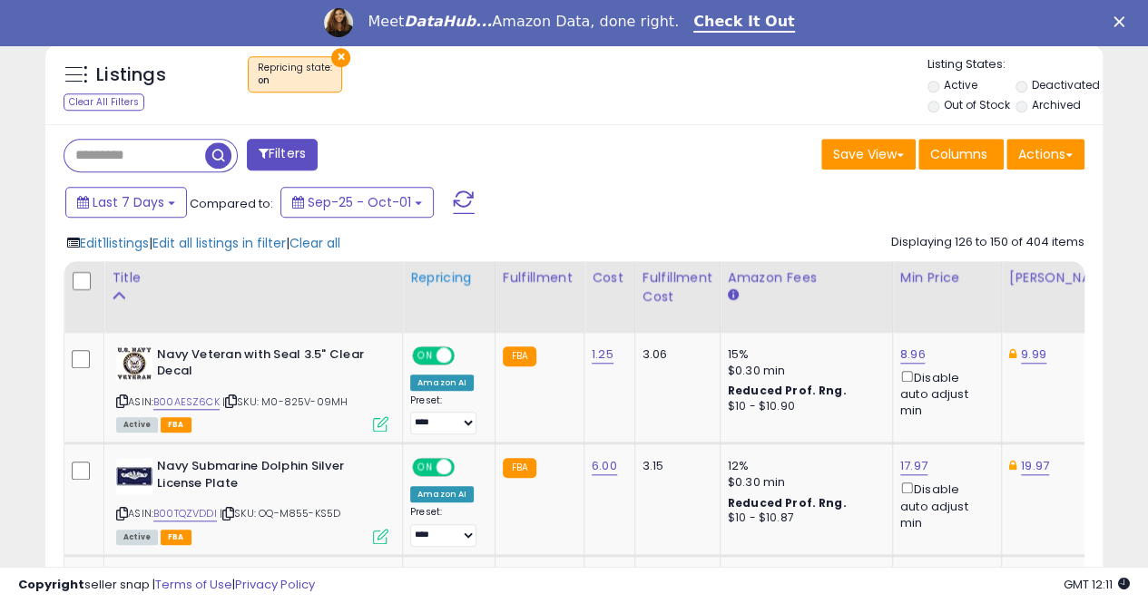
scroll to position [747, 0]
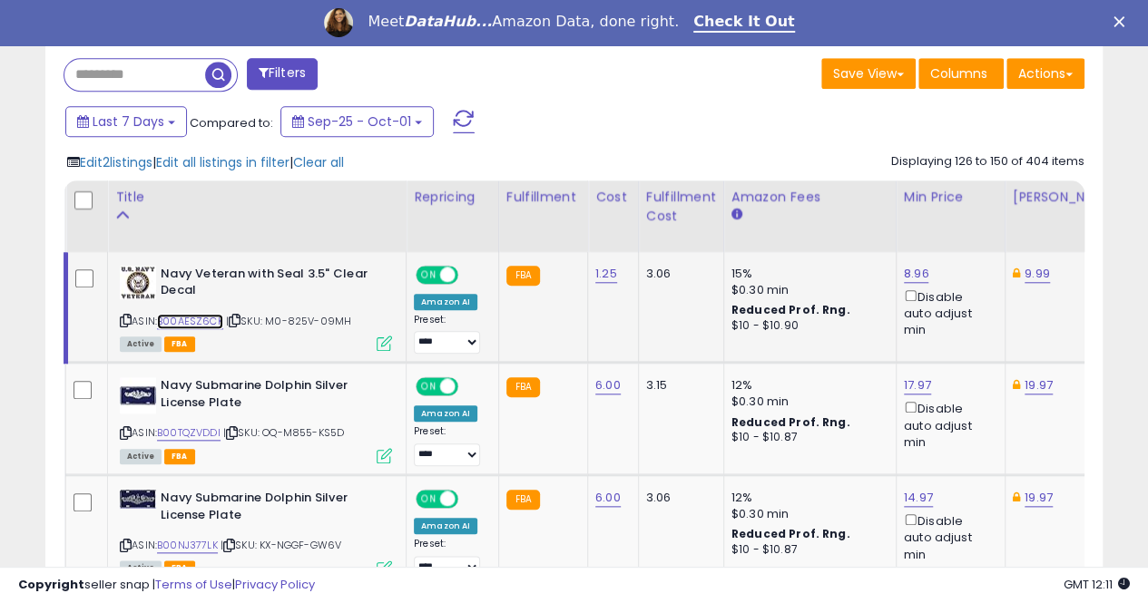
click at [199, 320] on link "B00AESZ6CK" at bounding box center [190, 321] width 66 height 15
click at [211, 430] on link "B00TQZVDDI" at bounding box center [189, 432] width 64 height 15
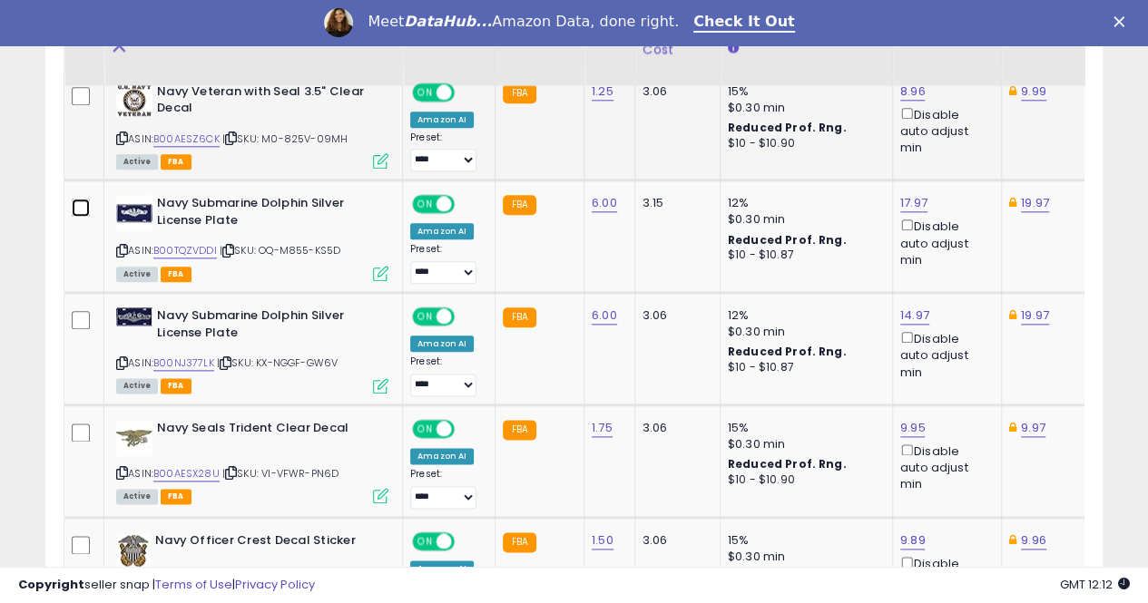
scroll to position [1020, 0]
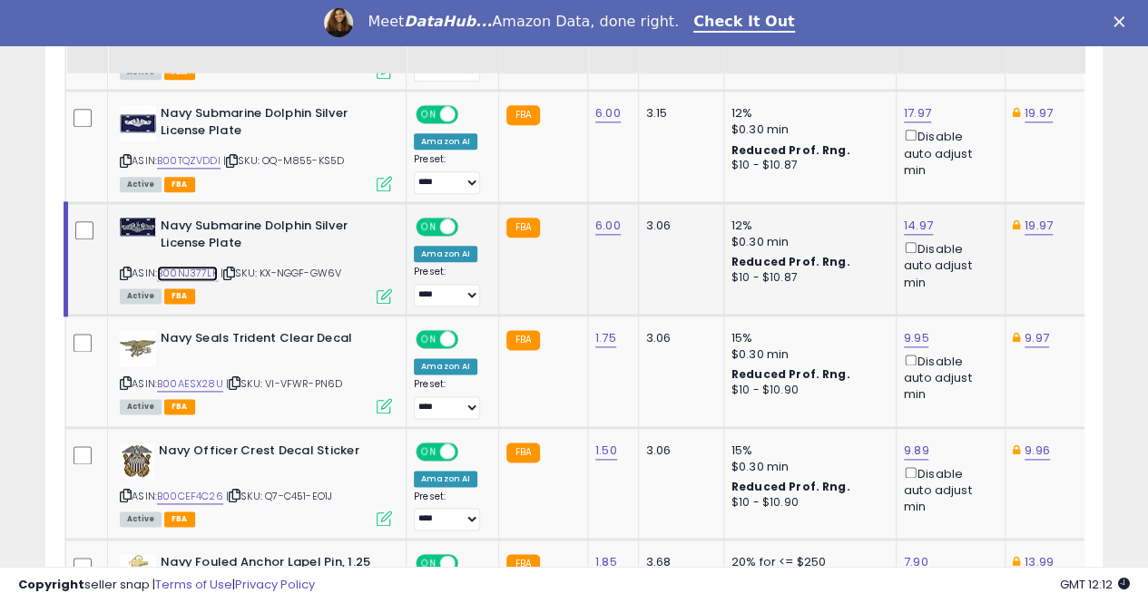
click at [196, 271] on link "B00NJ377LK" at bounding box center [187, 273] width 61 height 15
click at [93, 229] on td at bounding box center [87, 259] width 42 height 112
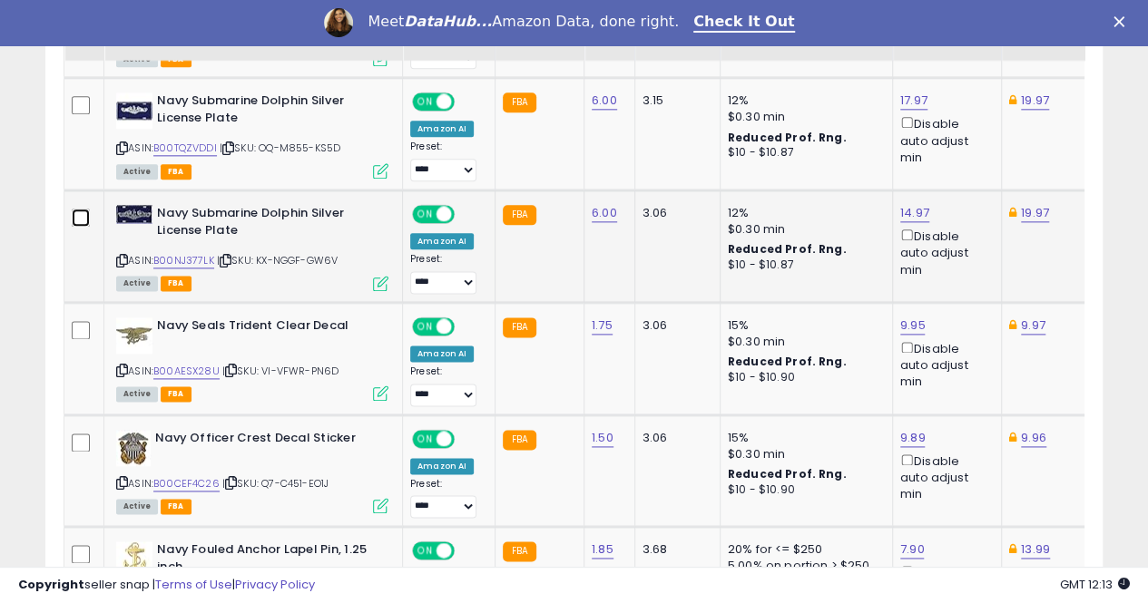
scroll to position [1110, 0]
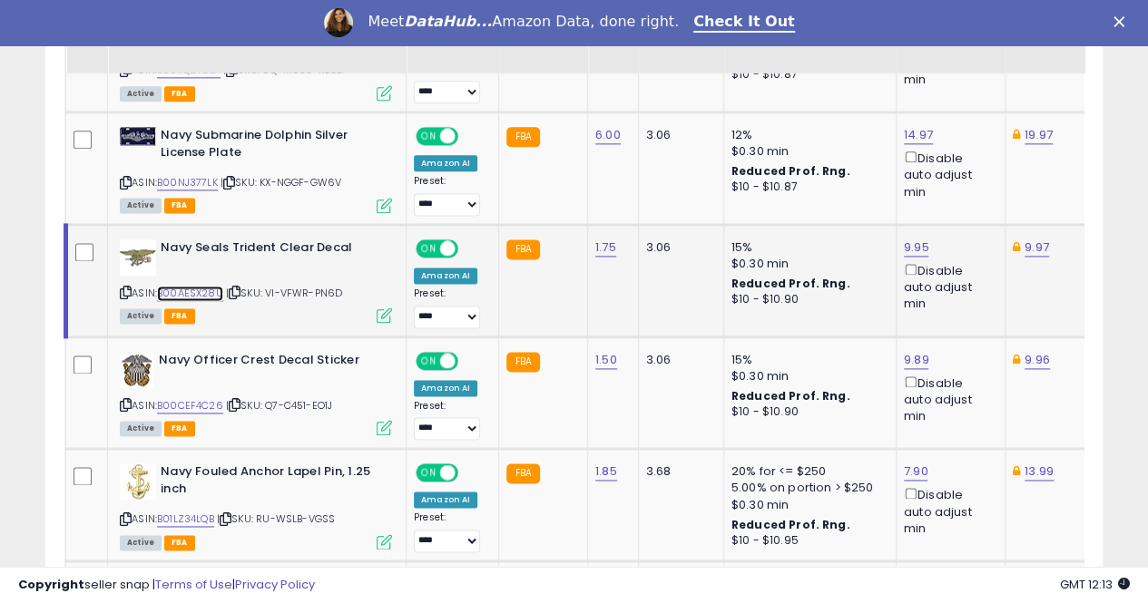
click at [211, 291] on link "B00AESX28U" at bounding box center [190, 293] width 66 height 15
click at [198, 398] on link "B00CEF4C26" at bounding box center [190, 405] width 66 height 15
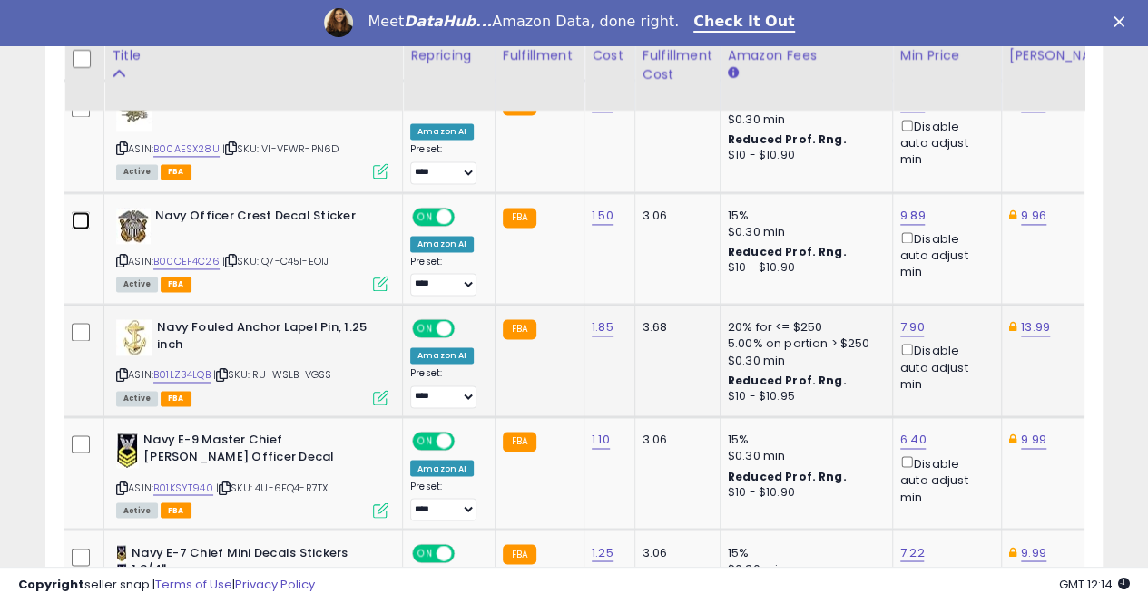
scroll to position [1292, 0]
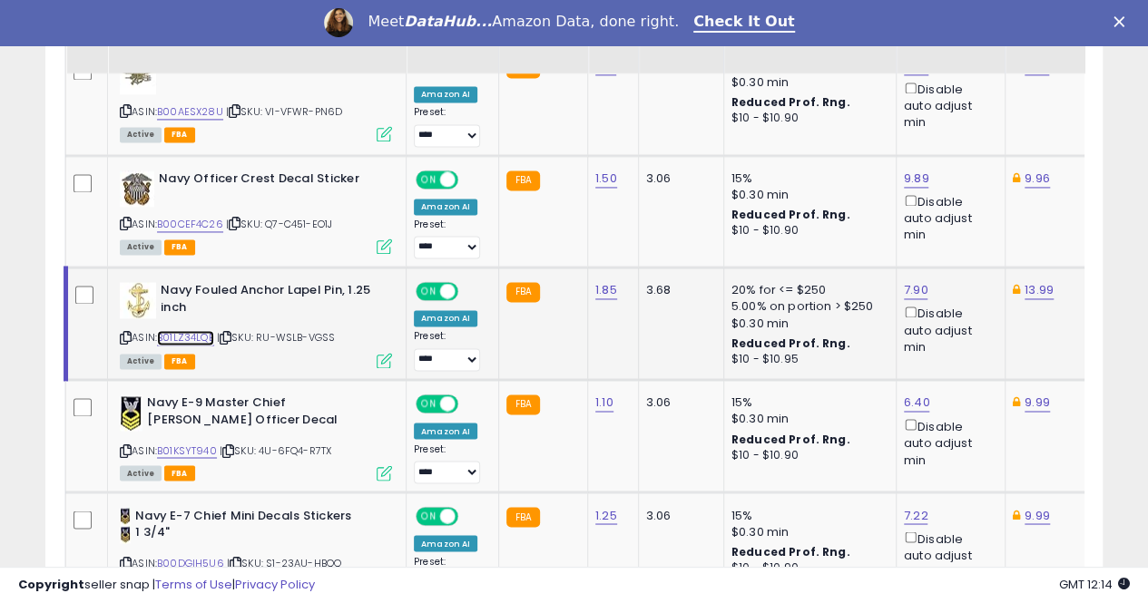
click at [190, 330] on link "B01LZ34LQB" at bounding box center [185, 337] width 57 height 15
click at [905, 282] on link "7.90" at bounding box center [916, 290] width 24 height 18
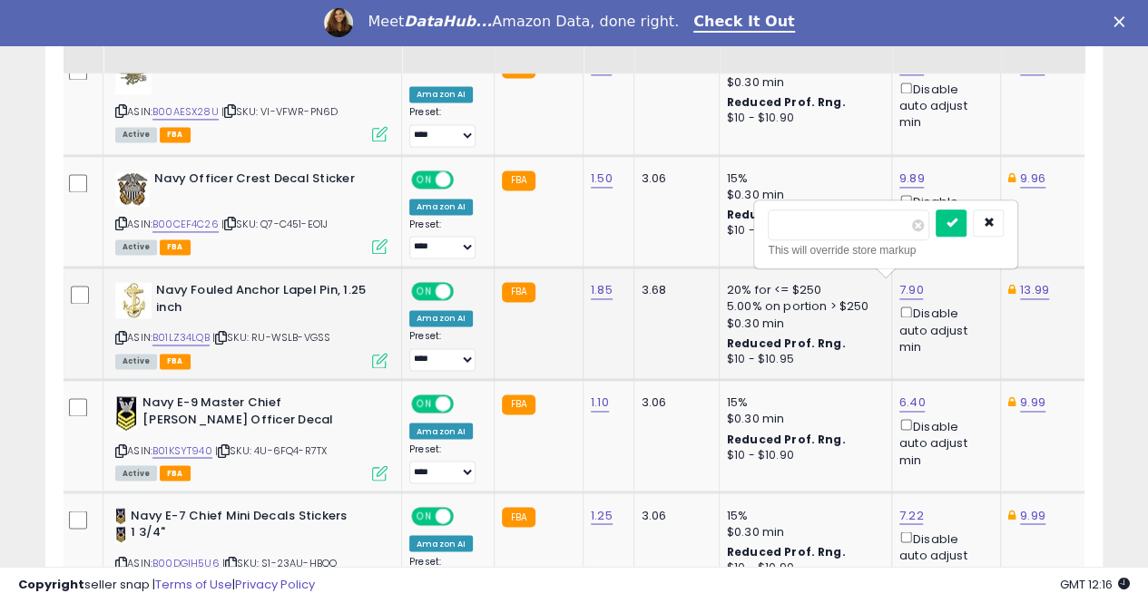
type input "*"
type input "****"
click at [966, 213] on button "submit" at bounding box center [950, 223] width 31 height 27
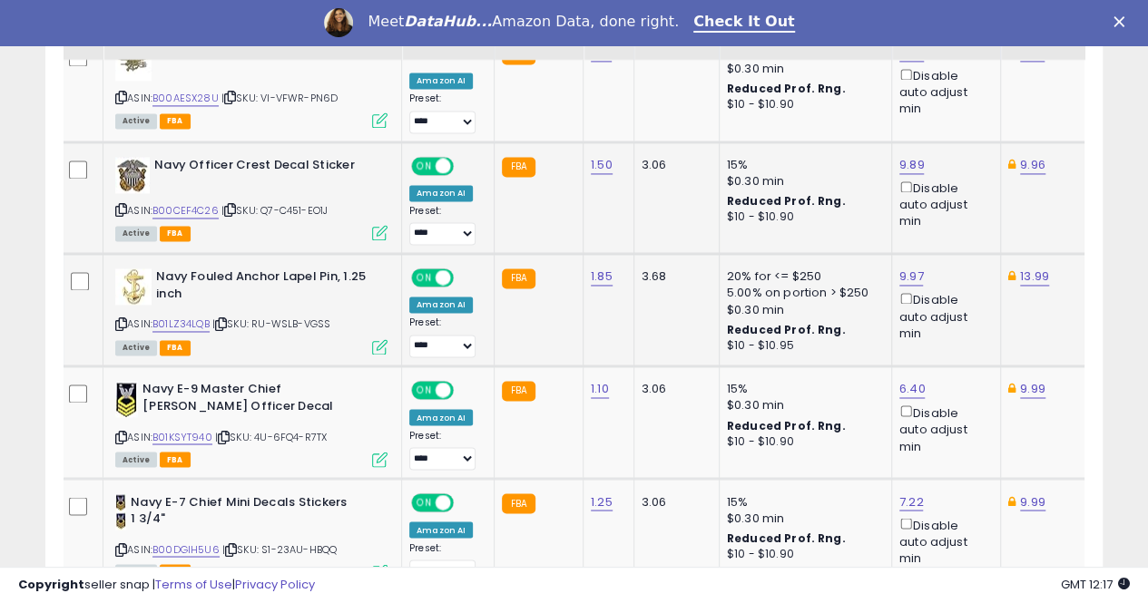
scroll to position [1383, 0]
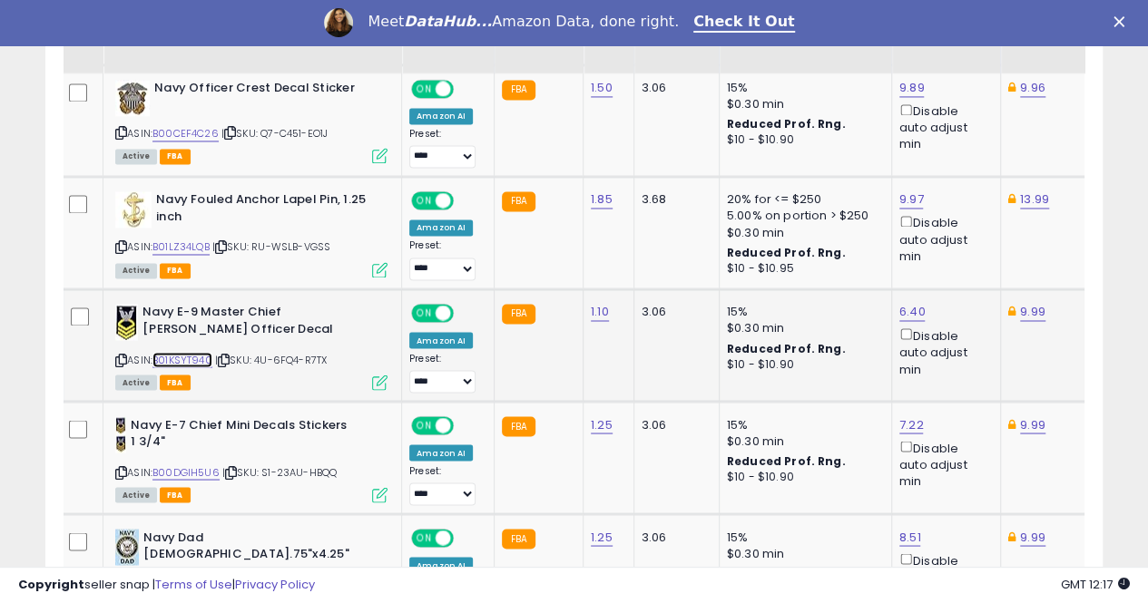
click at [204, 352] on link "B01KSYT940" at bounding box center [182, 359] width 60 height 15
click at [186, 467] on link "B00DGIH5U6" at bounding box center [185, 471] width 67 height 15
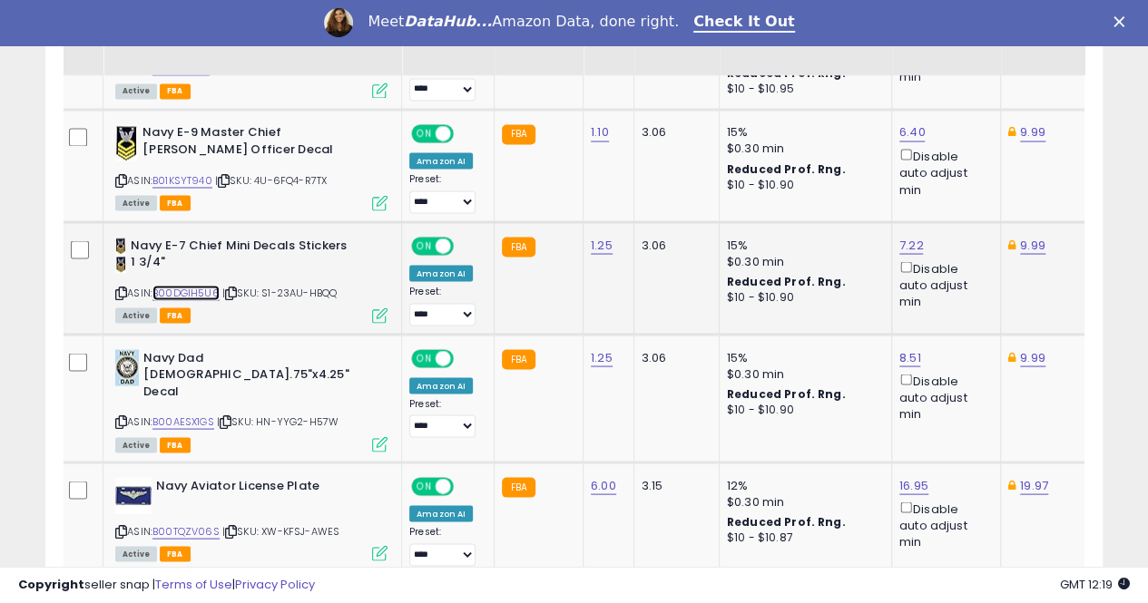
scroll to position [1564, 0]
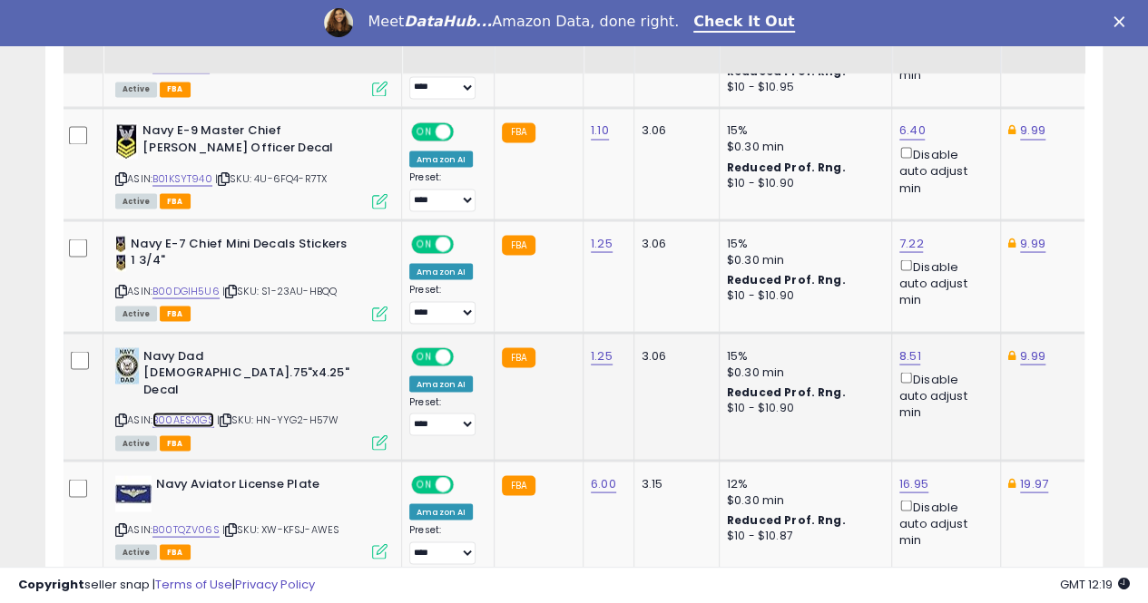
click at [200, 412] on link "B00AESX1GS" at bounding box center [183, 419] width 62 height 15
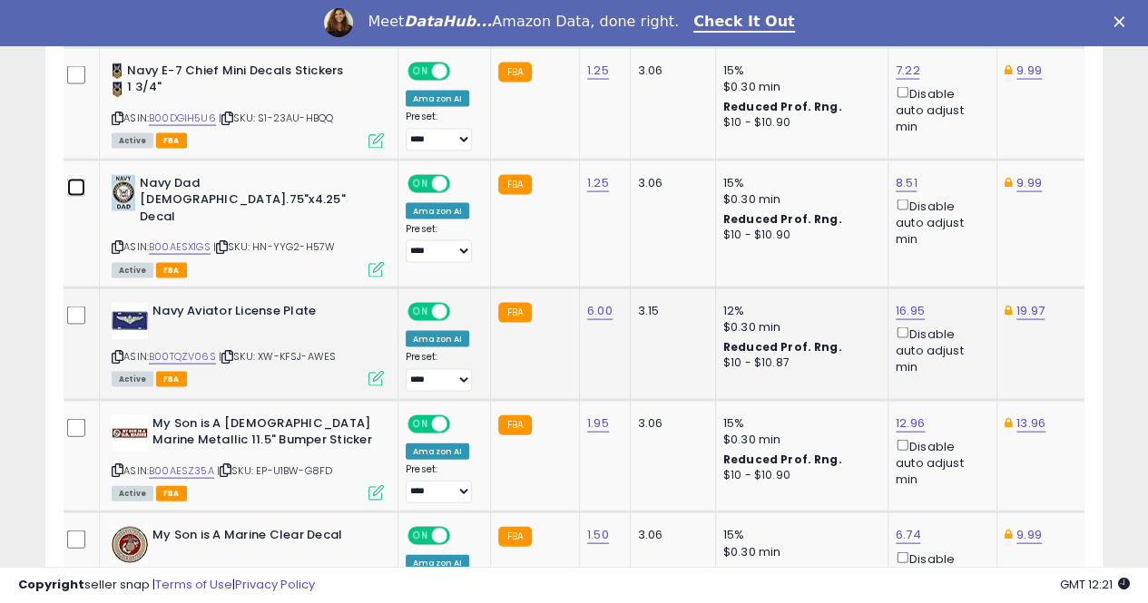
scroll to position [1745, 0]
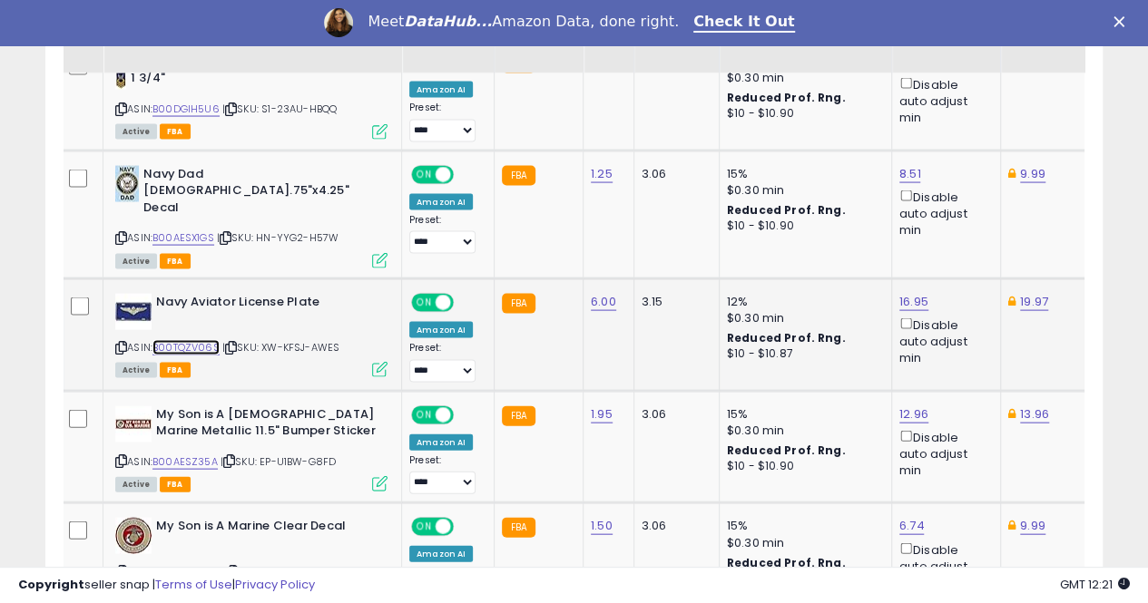
click at [187, 340] on link "B00TQZV06S" at bounding box center [185, 347] width 67 height 15
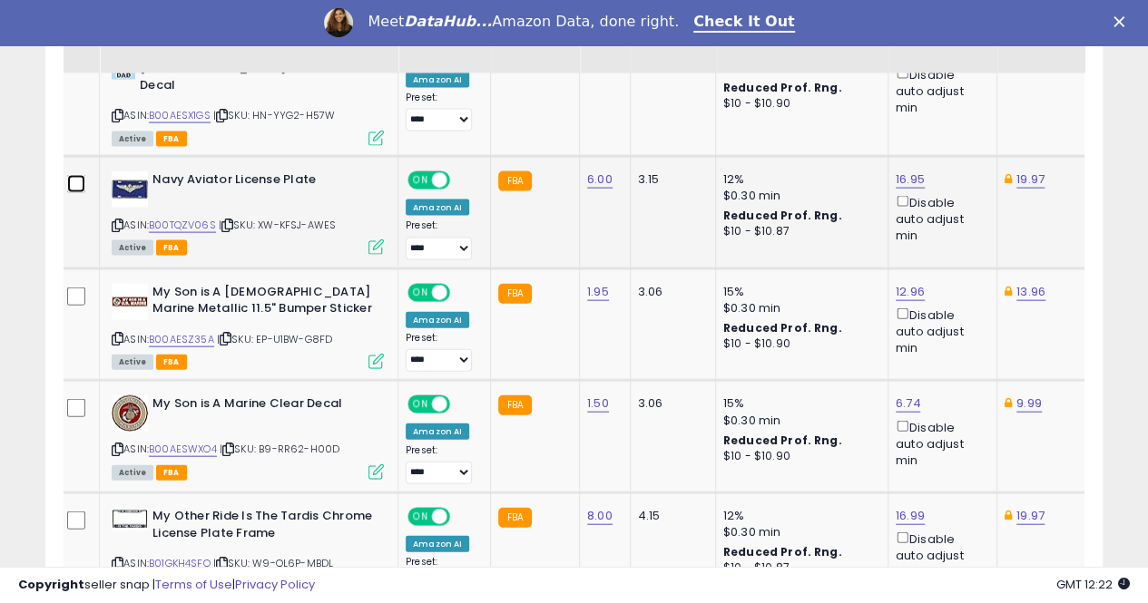
scroll to position [1927, 0]
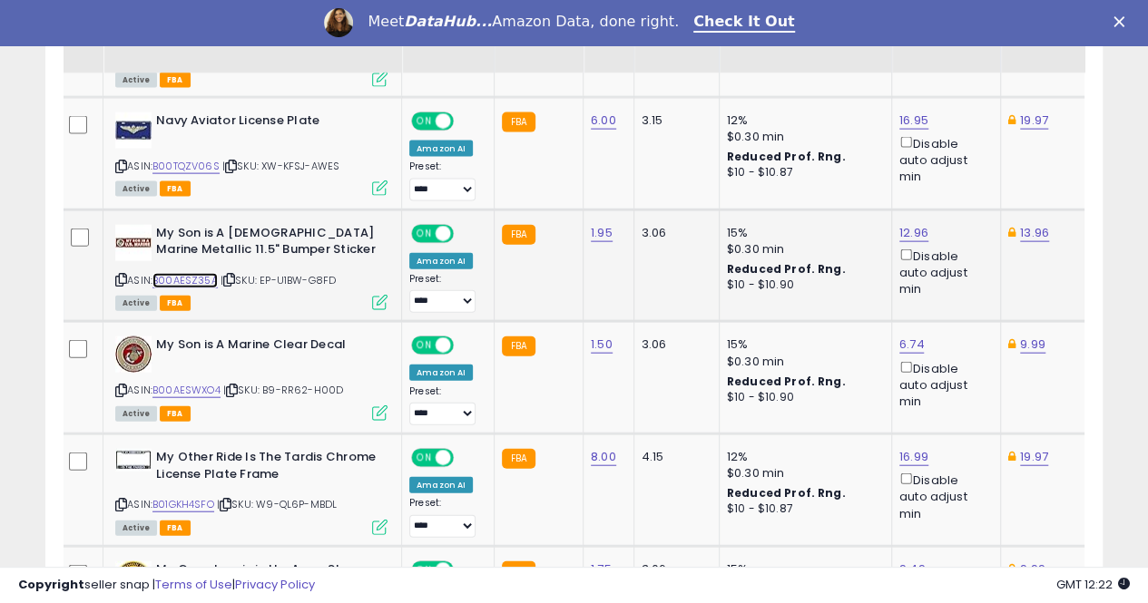
click at [197, 273] on link "B00AESZ35A" at bounding box center [184, 280] width 65 height 15
click at [911, 224] on link "12.96" at bounding box center [913, 233] width 29 height 18
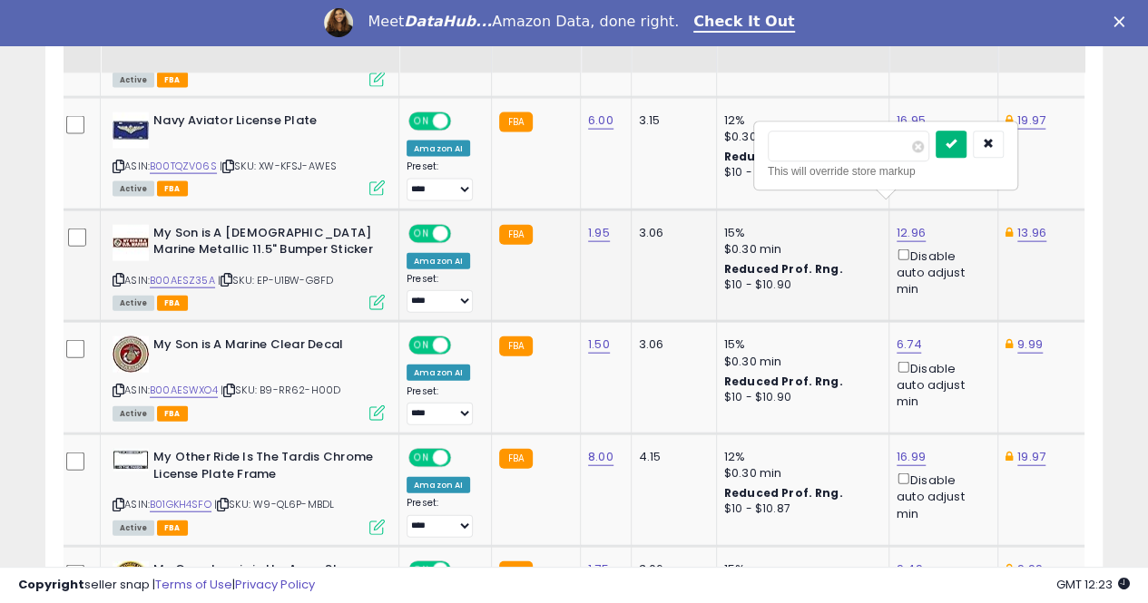
type input "*****"
click at [966, 145] on button "submit" at bounding box center [950, 145] width 31 height 27
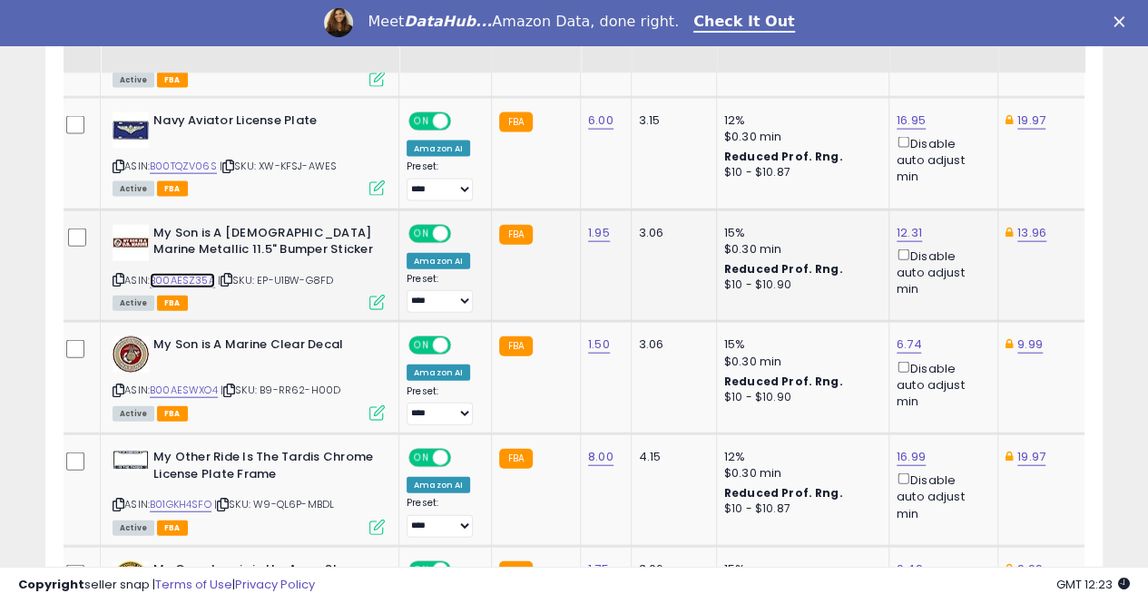
click at [188, 273] on link "B00AESZ35A" at bounding box center [182, 280] width 65 height 15
click at [191, 383] on link "B00AESWXO4" at bounding box center [184, 390] width 68 height 15
click at [180, 497] on link "B01GKH4SFO" at bounding box center [181, 504] width 62 height 15
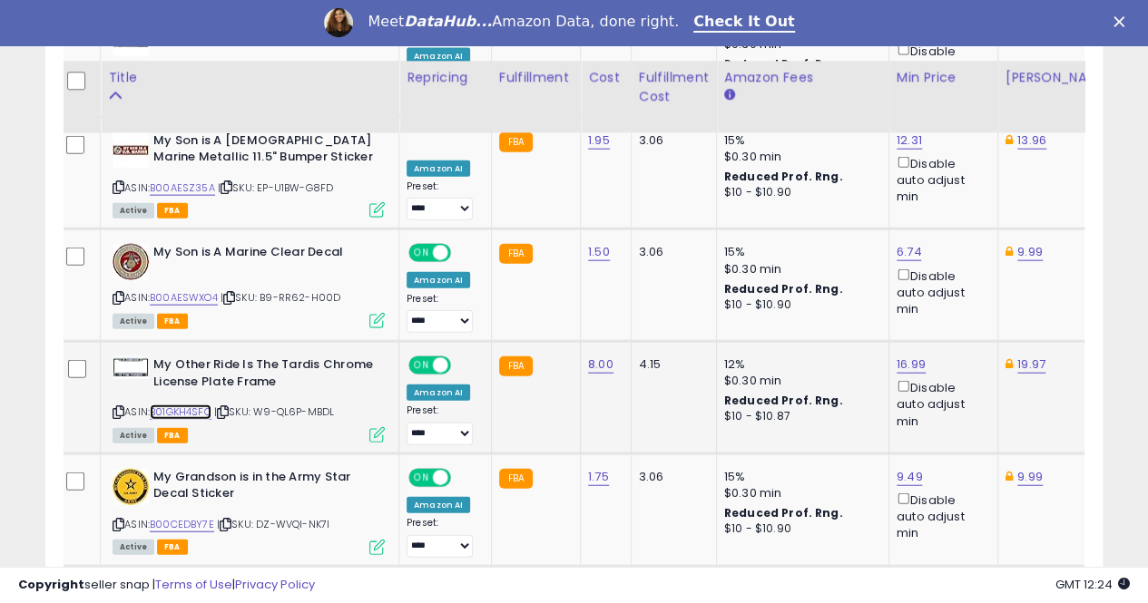
scroll to position [2108, 0]
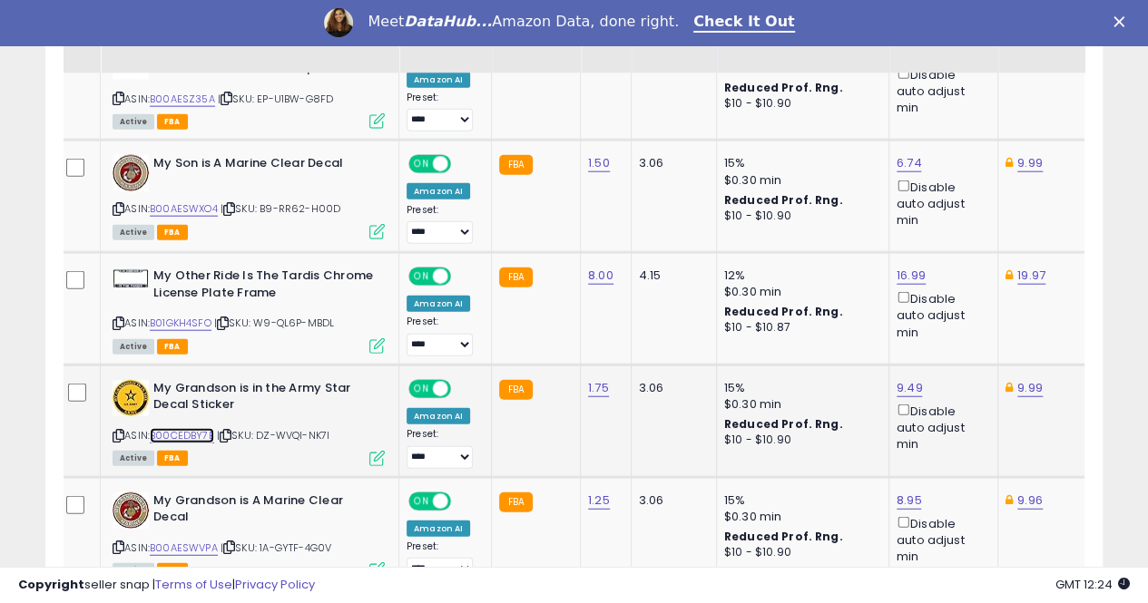
click at [187, 428] on link "B00CEDBY7E" at bounding box center [182, 435] width 64 height 15
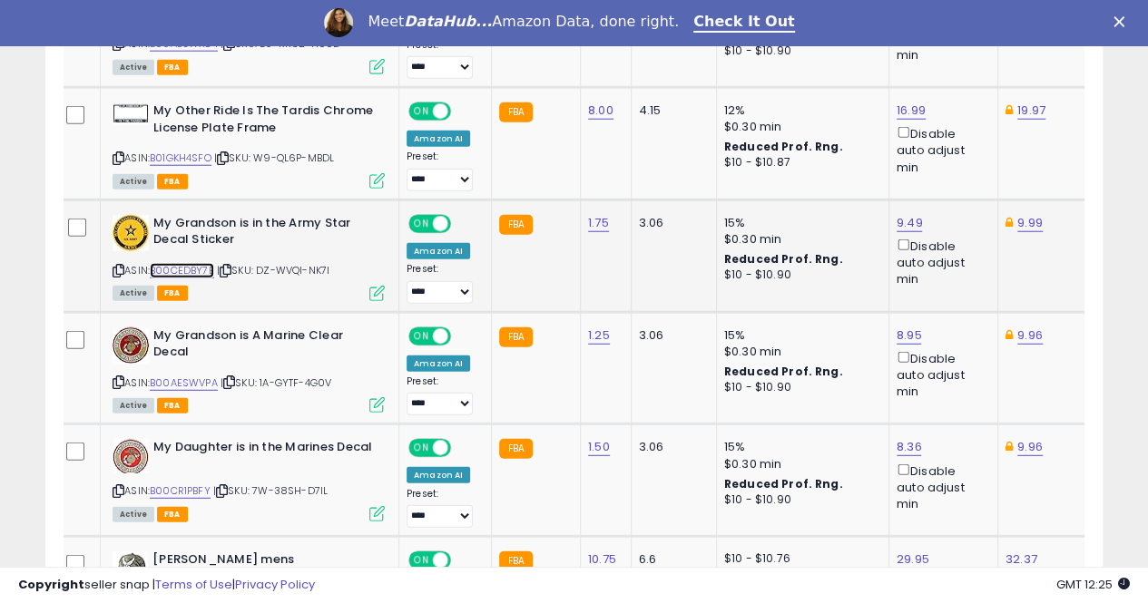
scroll to position [2290, 0]
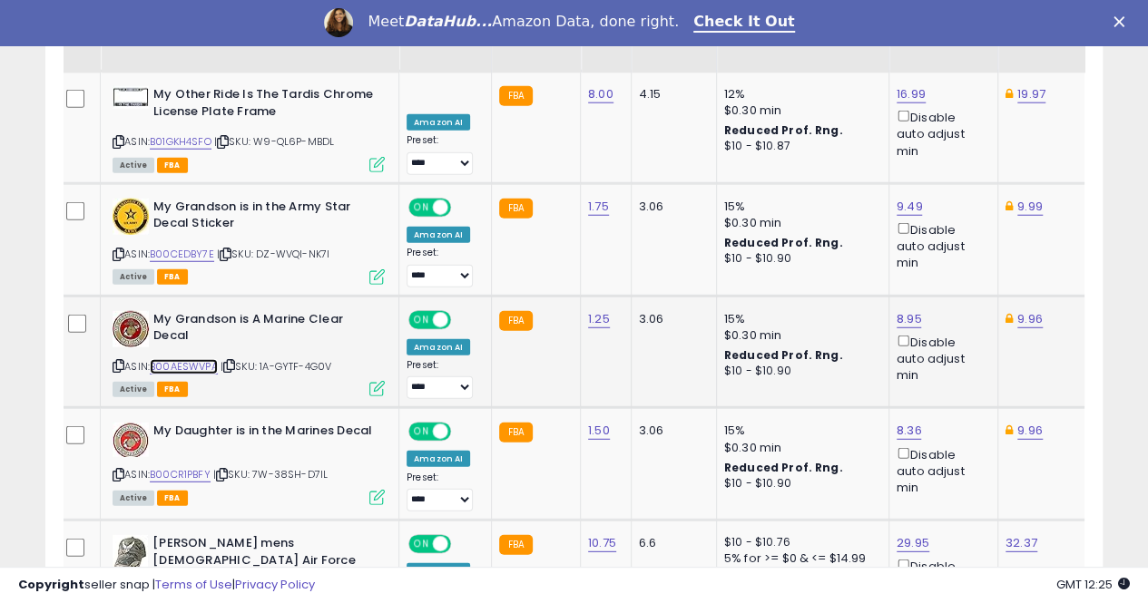
click at [195, 359] on link "B00AESWVPA" at bounding box center [184, 366] width 68 height 15
click at [192, 467] on link "B00CR1PBFY" at bounding box center [180, 474] width 61 height 15
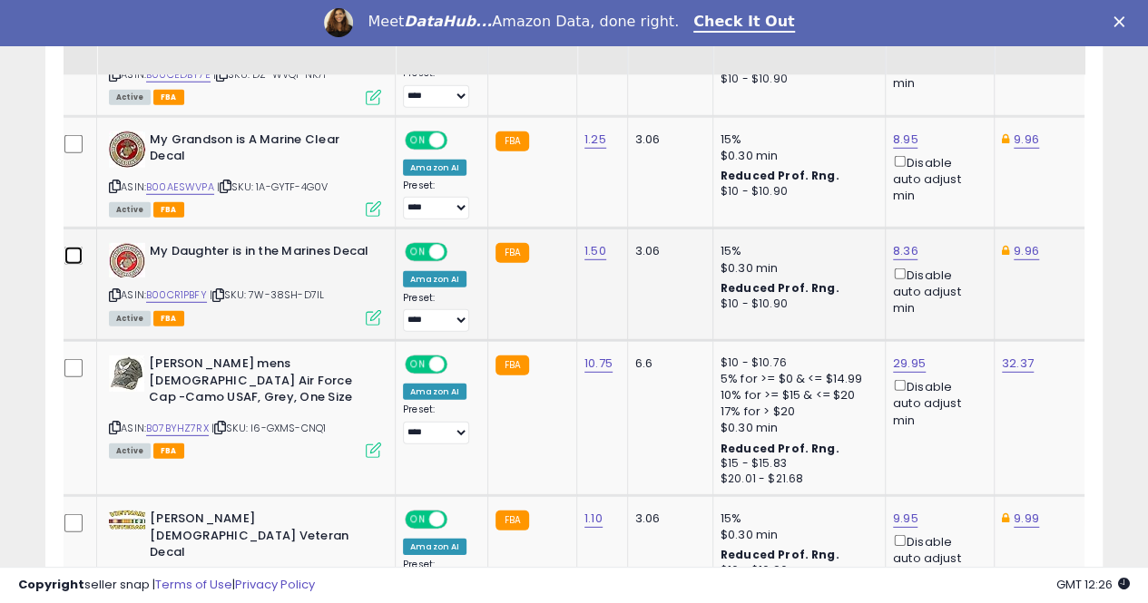
scroll to position [2471, 0]
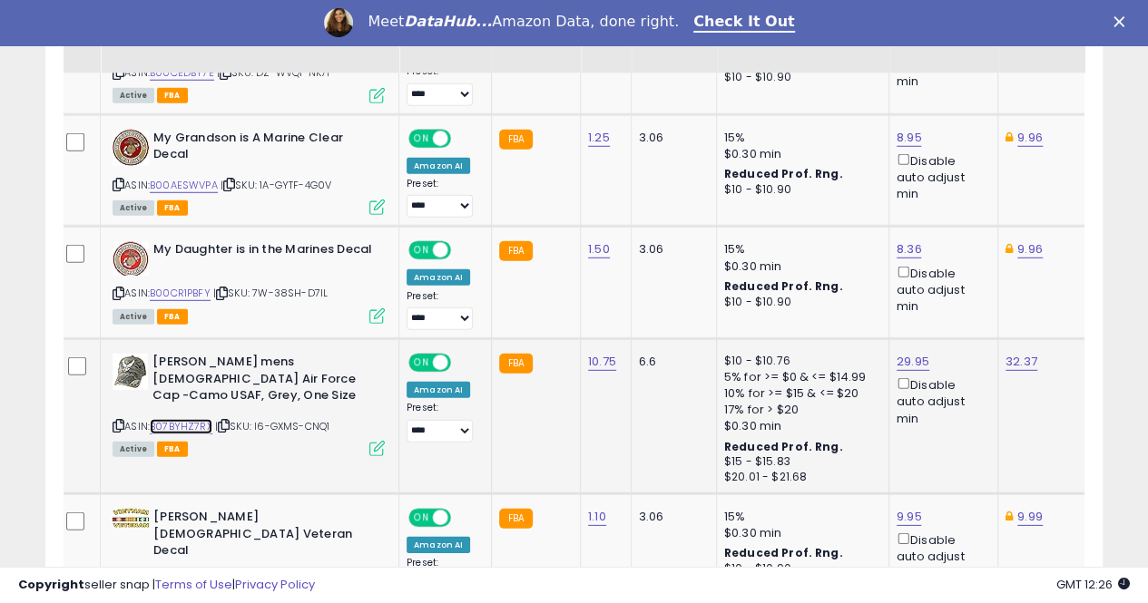
click at [191, 419] on link "B07BYHZ7RX" at bounding box center [181, 426] width 63 height 15
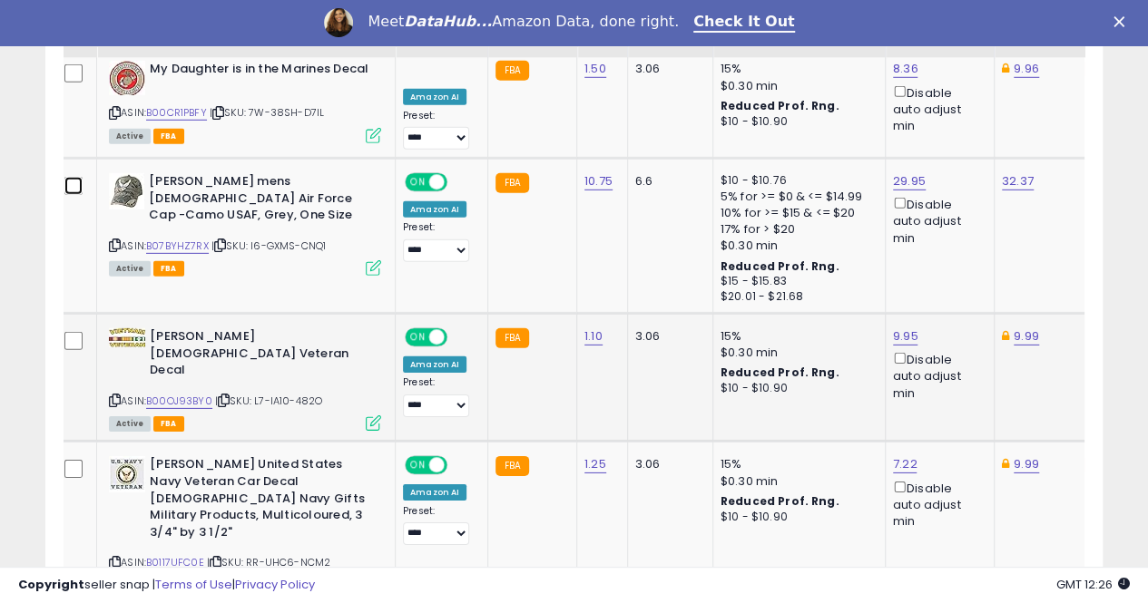
scroll to position [2653, 0]
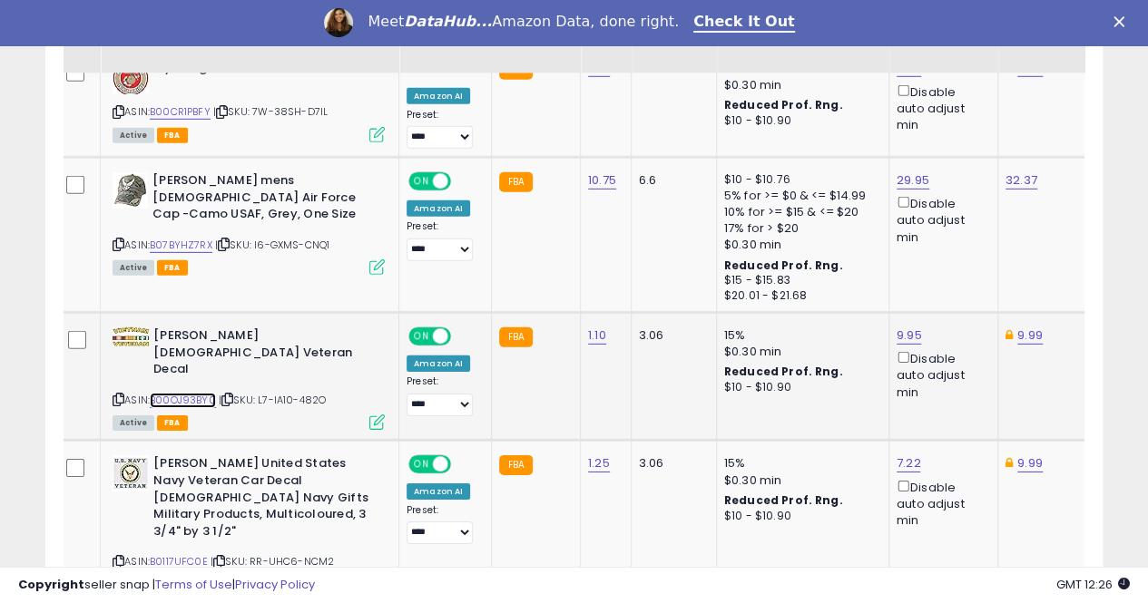
click at [183, 393] on link "B00OJ93BY0" at bounding box center [183, 400] width 66 height 15
click at [185, 554] on link "B0117UFC0E" at bounding box center [179, 561] width 58 height 15
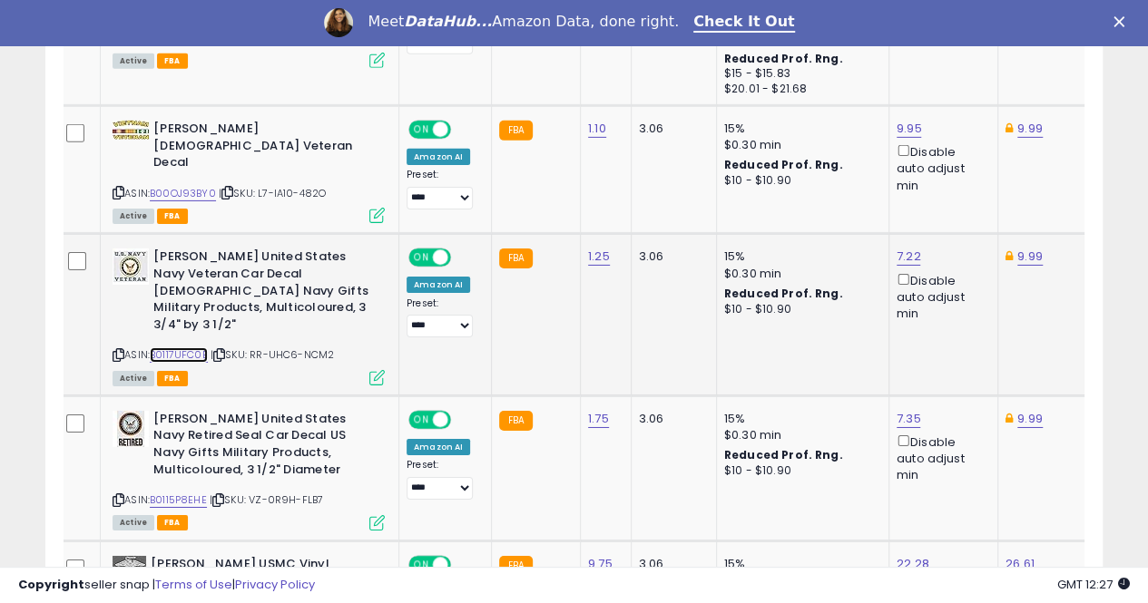
scroll to position [2925, 0]
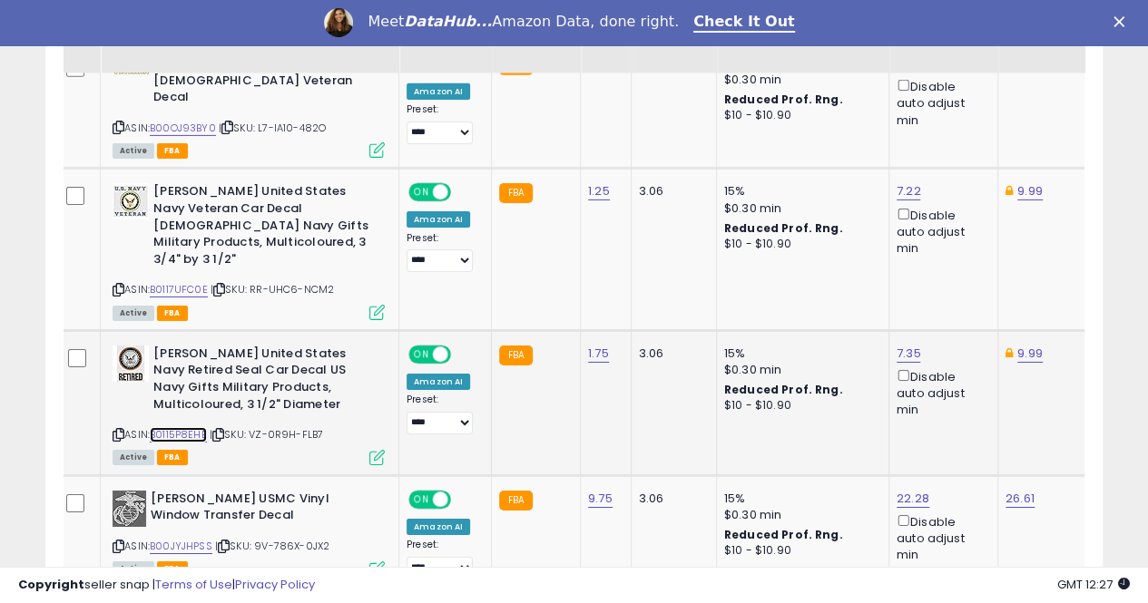
click at [186, 427] on link "B0115P8EHE" at bounding box center [178, 434] width 57 height 15
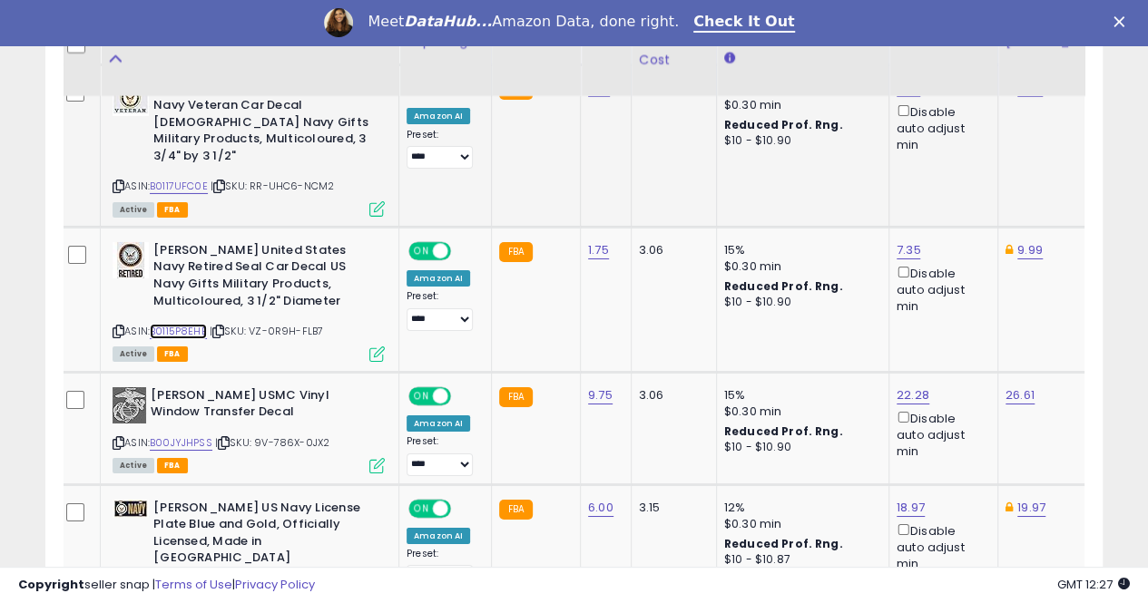
scroll to position [3106, 0]
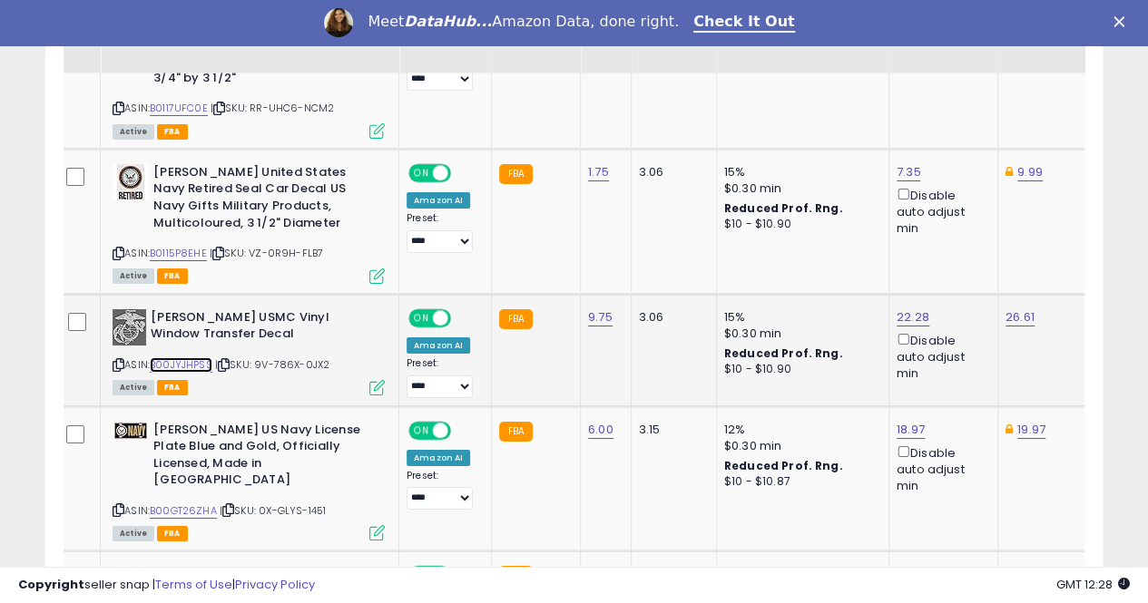
click at [187, 357] on link "B00JYJHPSS" at bounding box center [181, 364] width 63 height 15
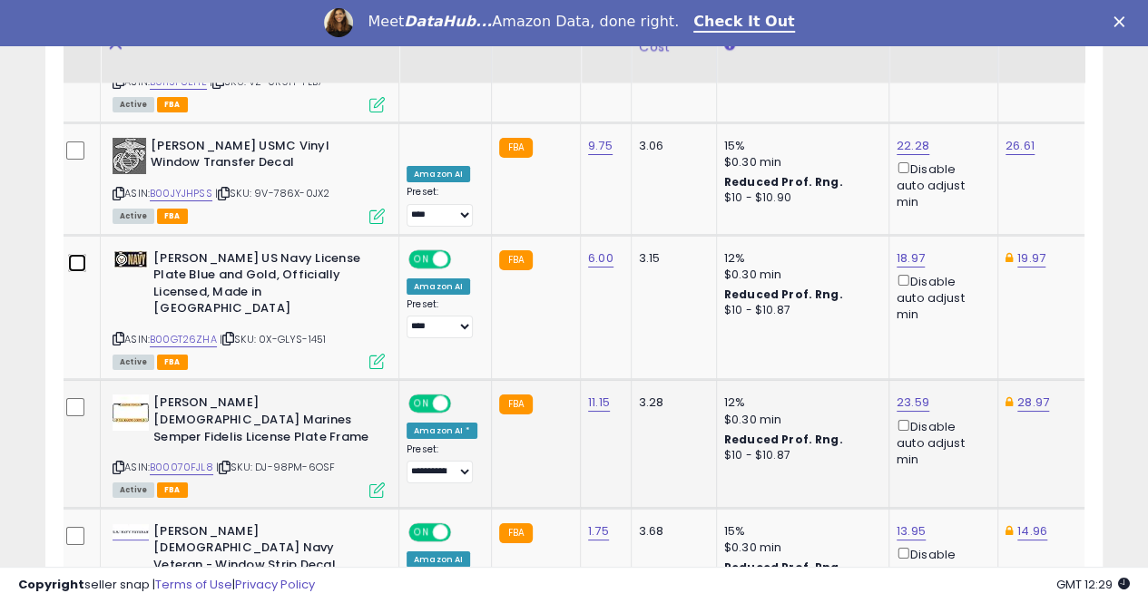
scroll to position [3288, 0]
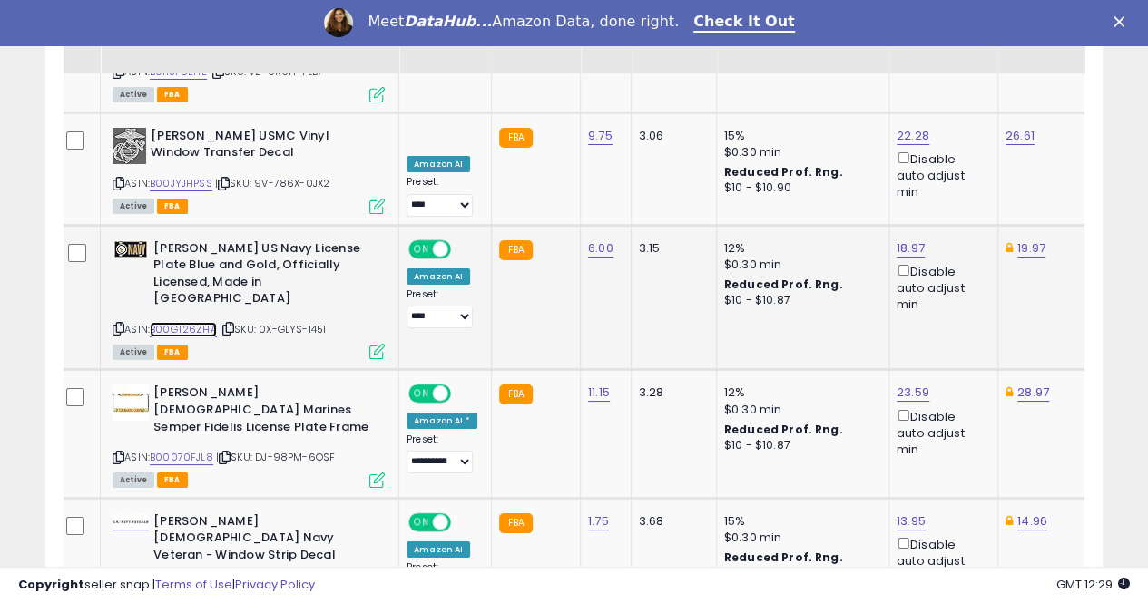
click at [174, 322] on link "B00GT26ZHA" at bounding box center [183, 329] width 67 height 15
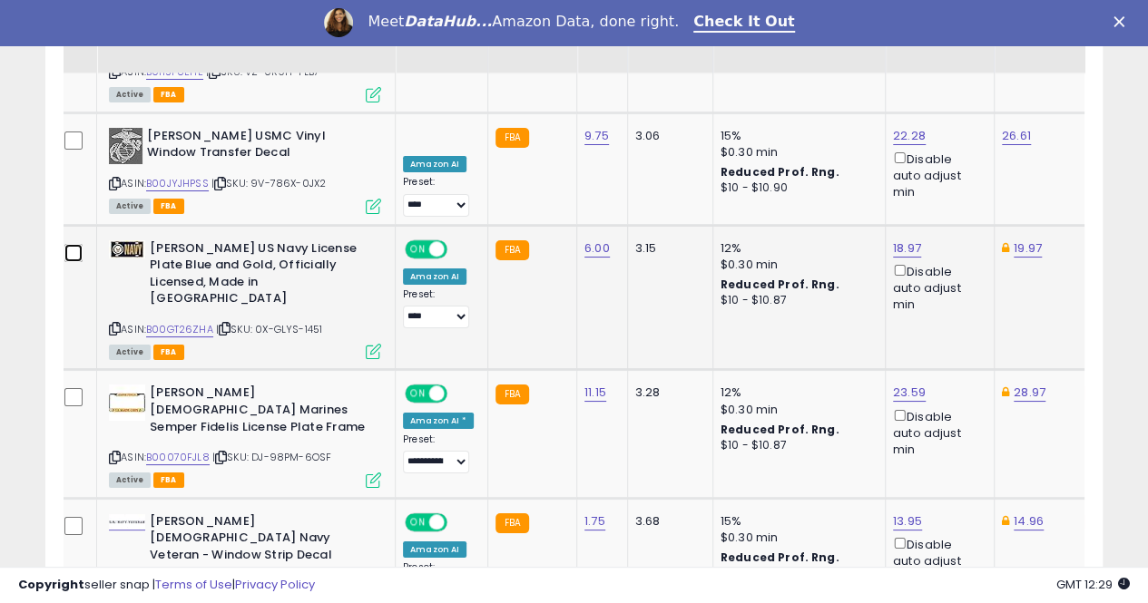
scroll to position [3378, 0]
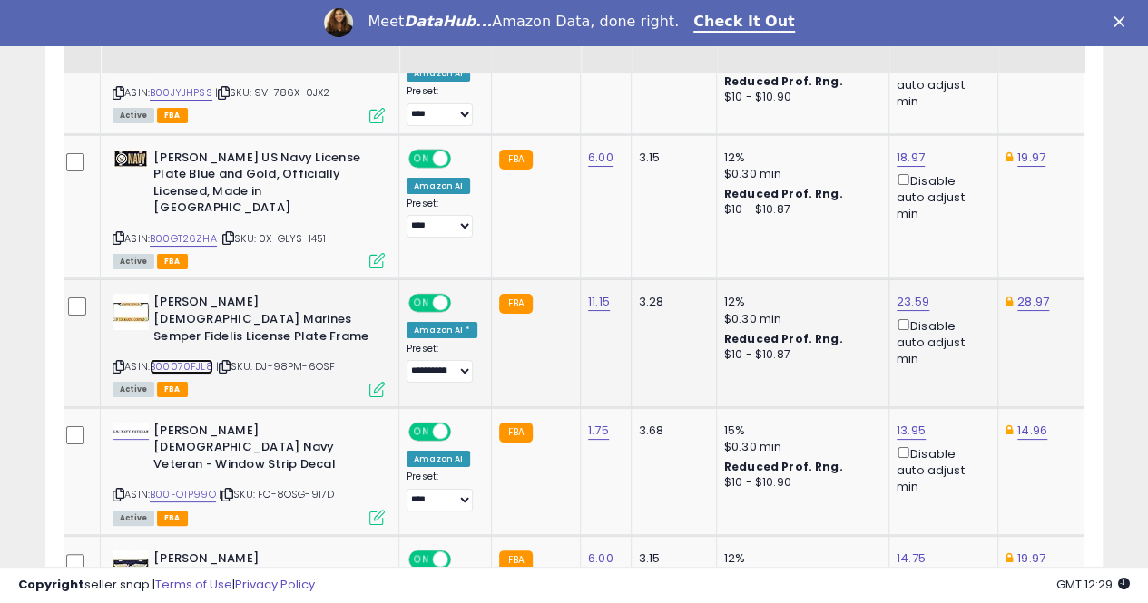
click at [177, 359] on link "B00070FJL8" at bounding box center [182, 366] width 64 height 15
click at [904, 279] on td "23.59 Disable auto adjust min" at bounding box center [942, 343] width 109 height 128
click at [904, 293] on link "23.59" at bounding box center [912, 302] width 33 height 18
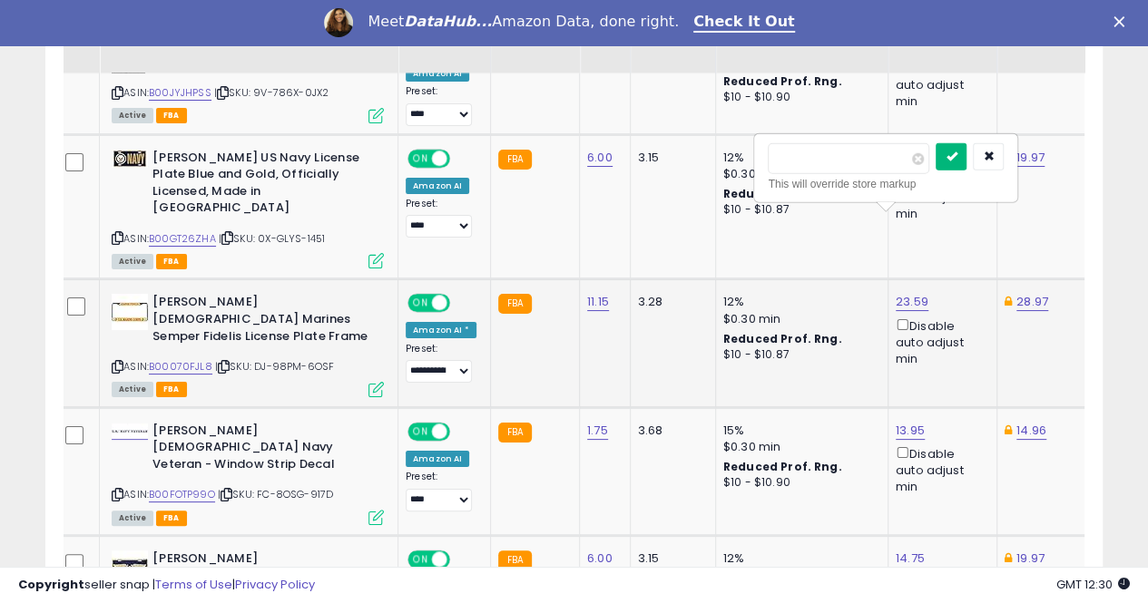
type input "*****"
click at [956, 151] on icon "submit" at bounding box center [950, 156] width 11 height 11
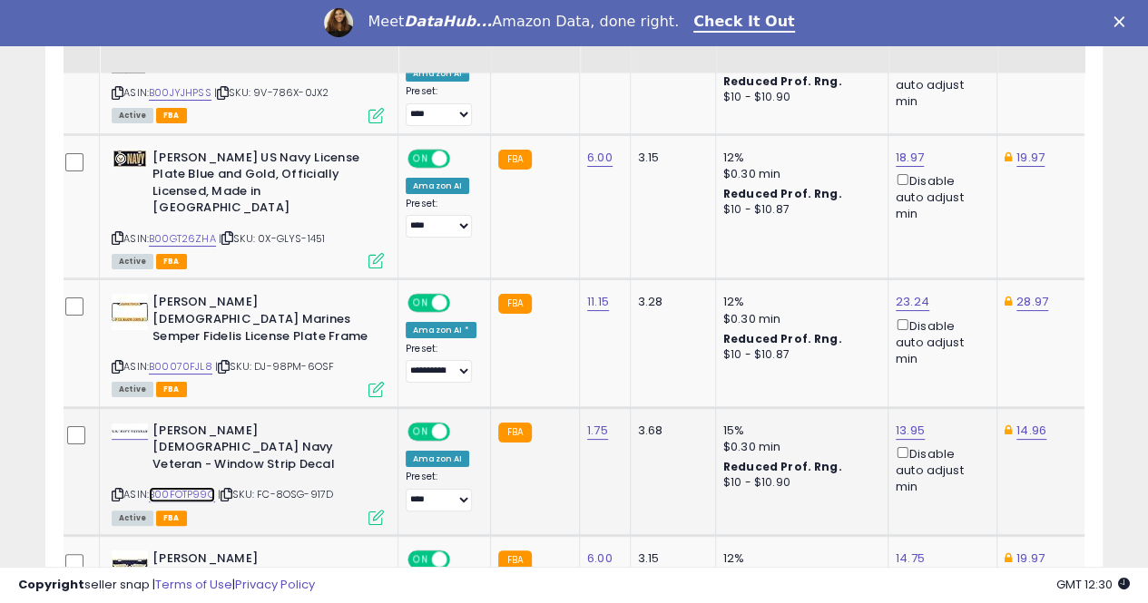
click at [192, 487] on link "B00FOTP99O" at bounding box center [182, 494] width 66 height 15
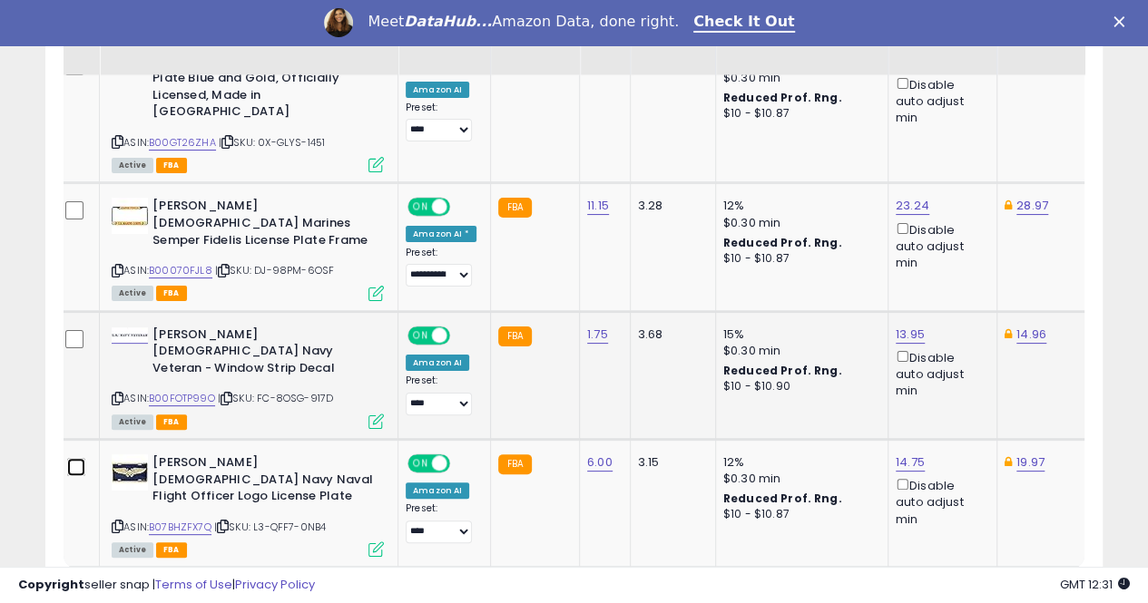
scroll to position [3476, 0]
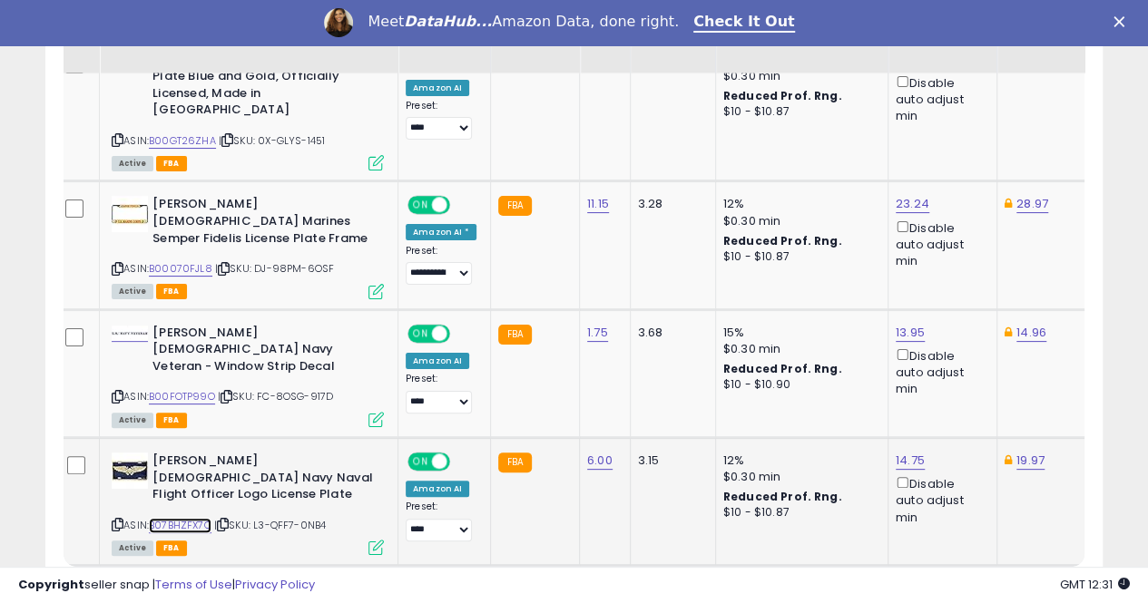
click at [184, 518] on link "B07BHZFX7Q" at bounding box center [180, 525] width 63 height 15
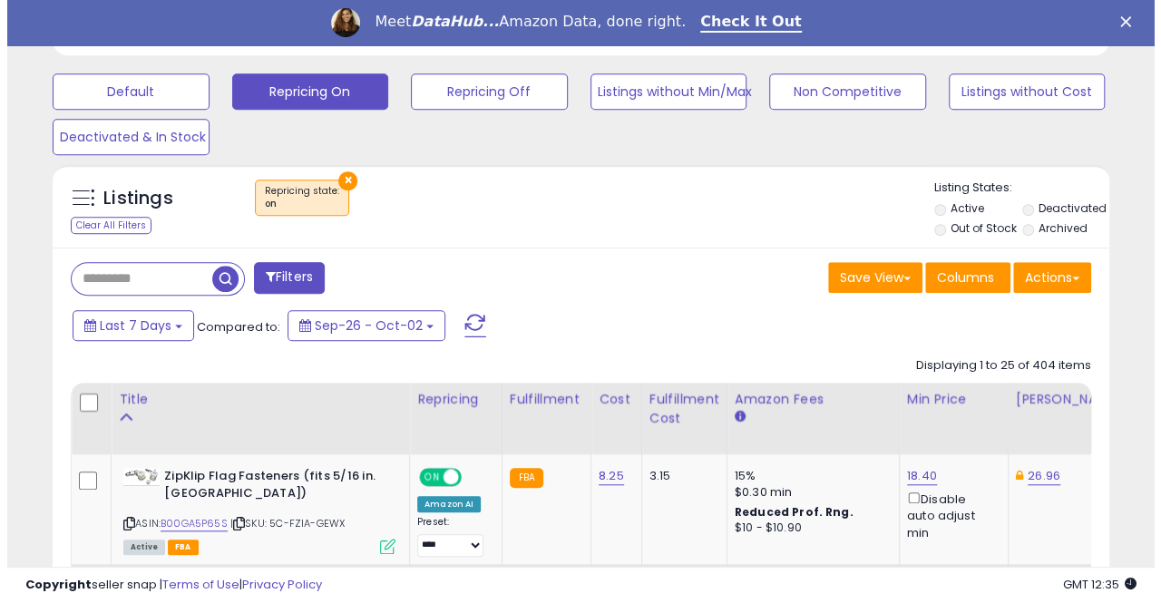
scroll to position [544, 0]
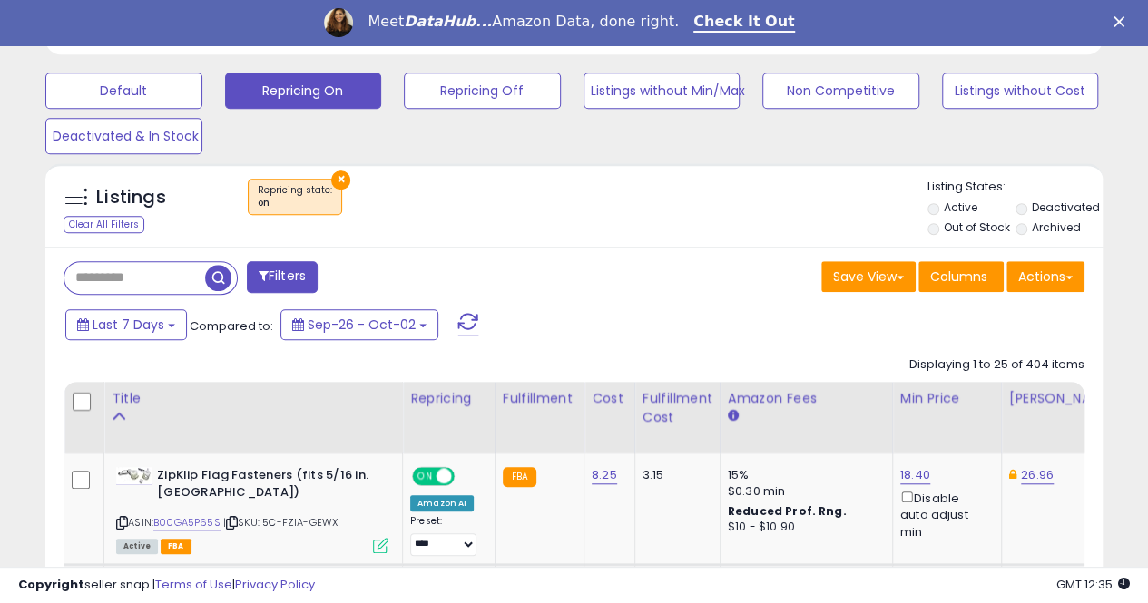
click at [140, 273] on input "text" at bounding box center [134, 278] width 141 height 32
paste input "**********"
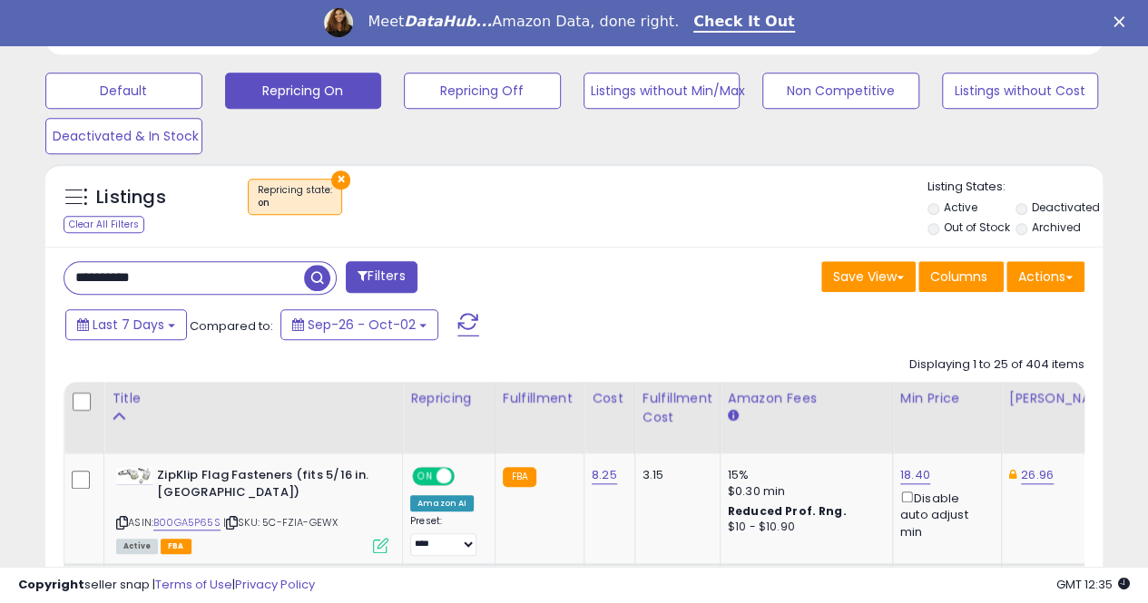
type input "**********"
click at [318, 276] on span "button" at bounding box center [317, 278] width 26 height 26
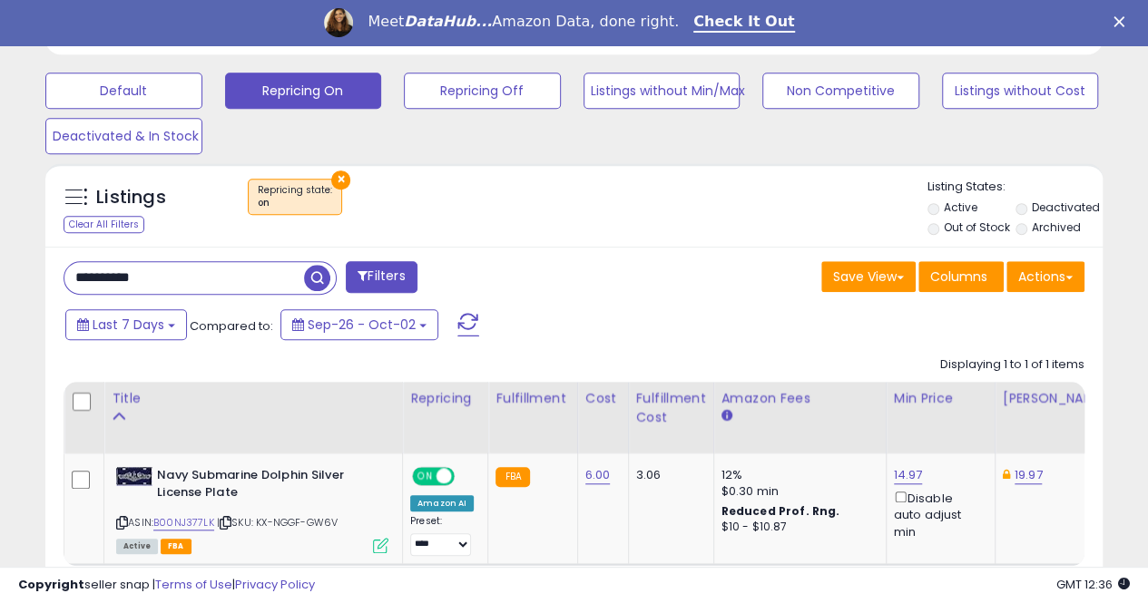
scroll to position [372, 611]
